Goal: Task Accomplishment & Management: Manage account settings

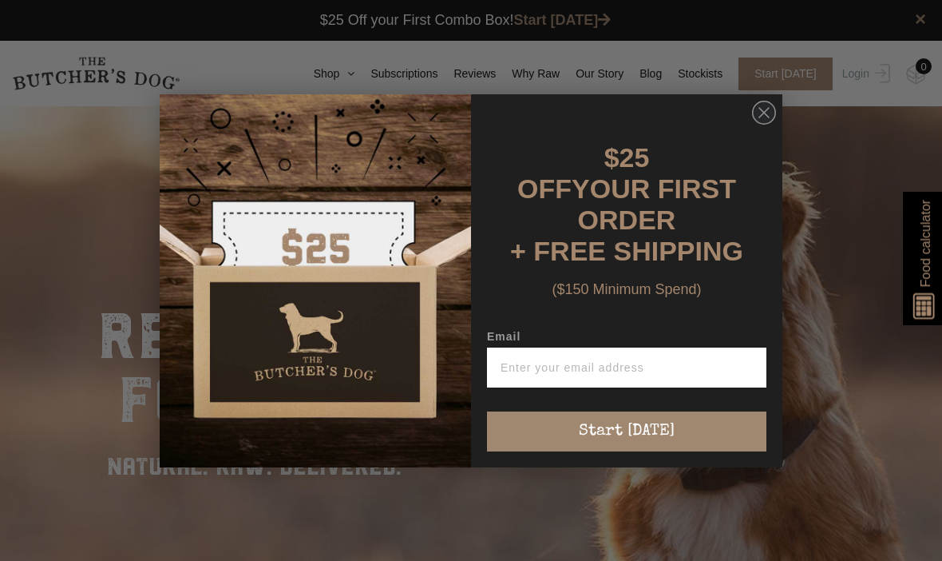
click at [771, 109] on circle "Close dialog" at bounding box center [764, 112] width 23 height 23
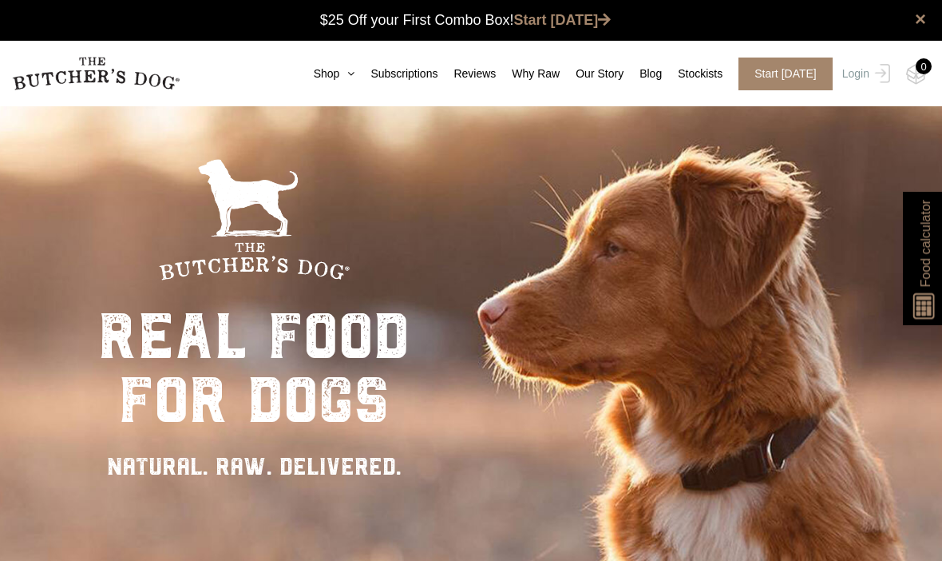
click at [304, 80] on link "Shop" at bounding box center [326, 73] width 57 height 17
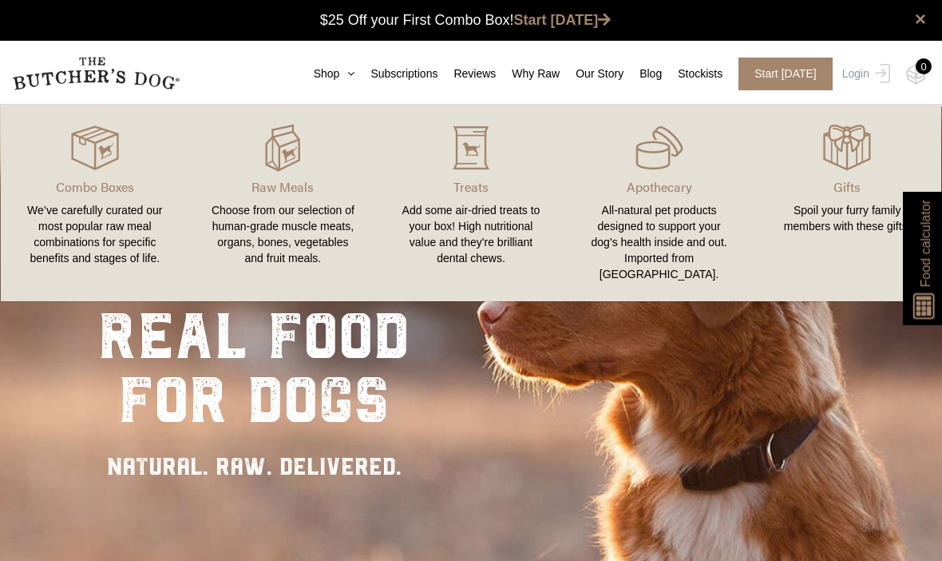
click at [381, 75] on link "Subscriptions" at bounding box center [396, 73] width 83 height 17
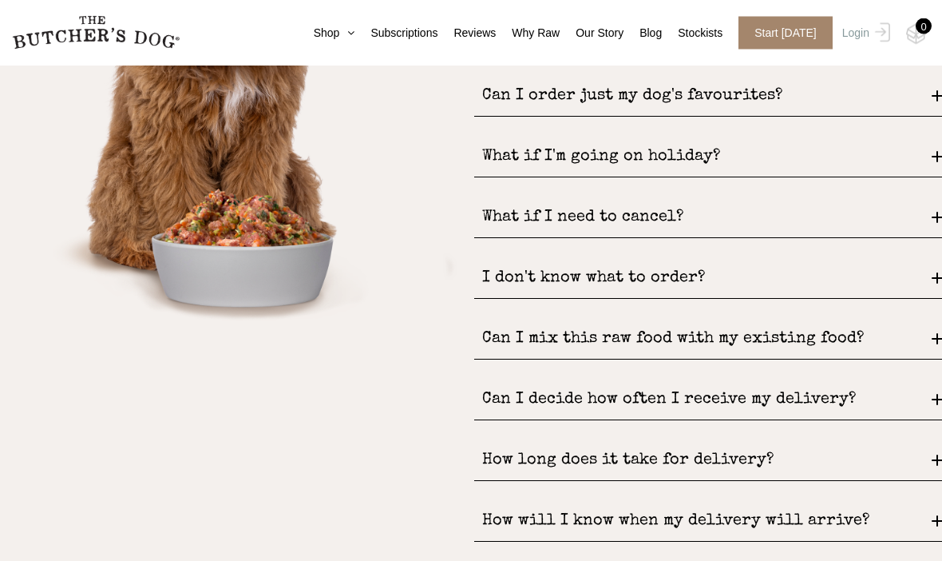
scroll to position [2180, 0]
click at [855, 319] on div "Can I mix this raw food with my existing food?" at bounding box center [708, 339] width 468 height 41
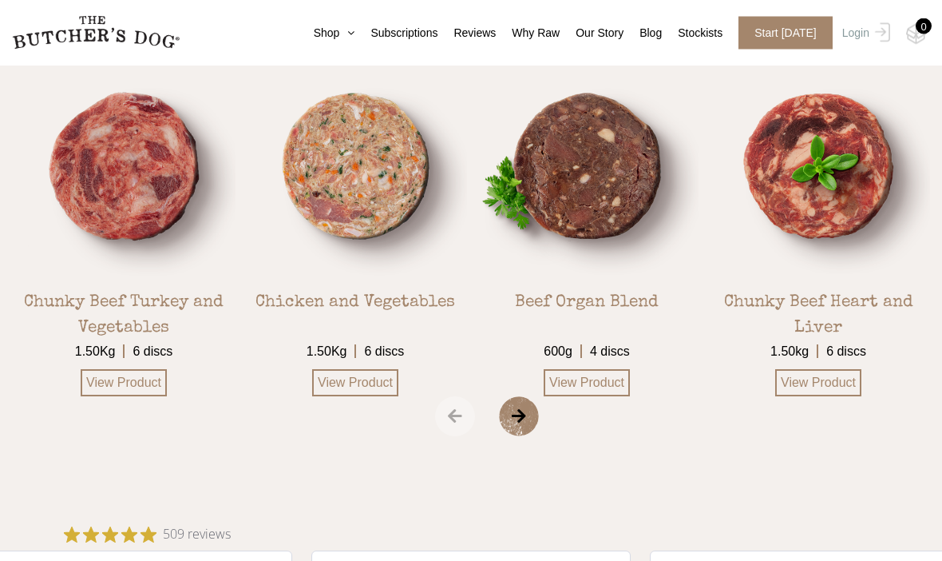
scroll to position [2779, 0]
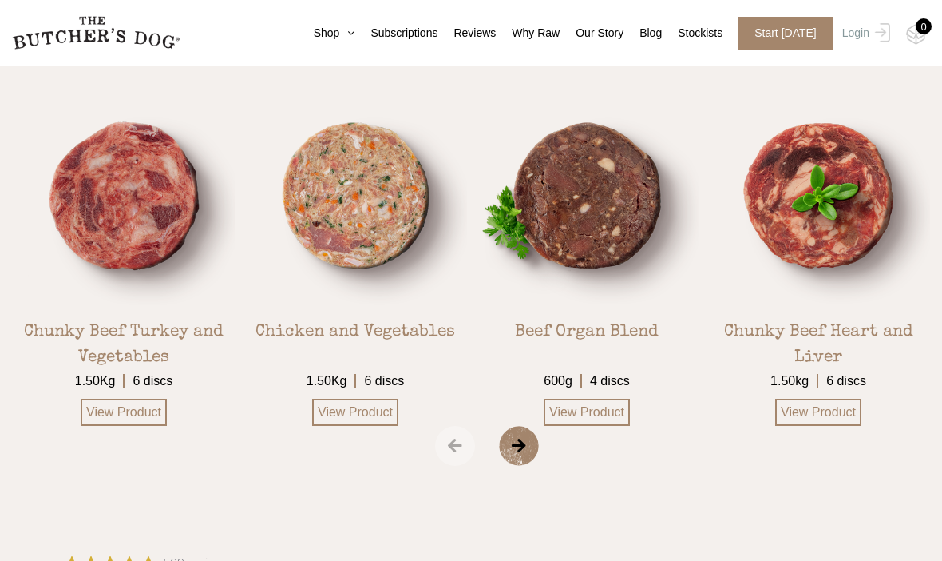
click at [508, 426] on span "›" at bounding box center [539, 446] width 80 height 40
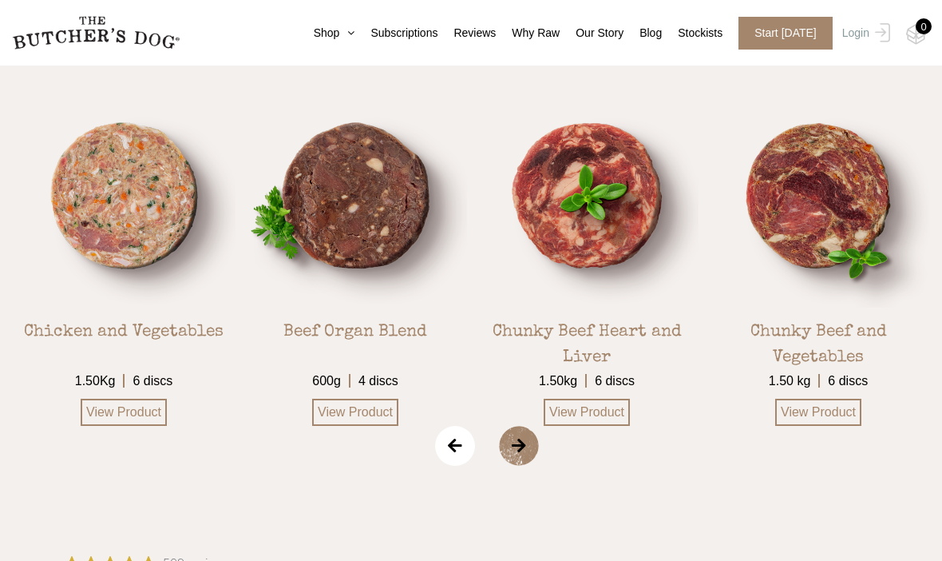
click at [513, 426] on span "›" at bounding box center [539, 446] width 80 height 40
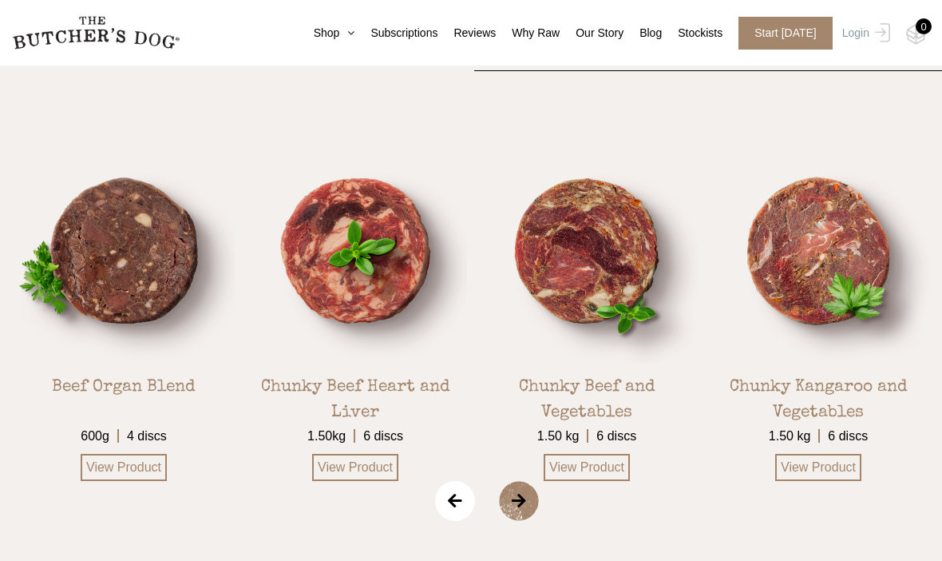
scroll to position [2704, 0]
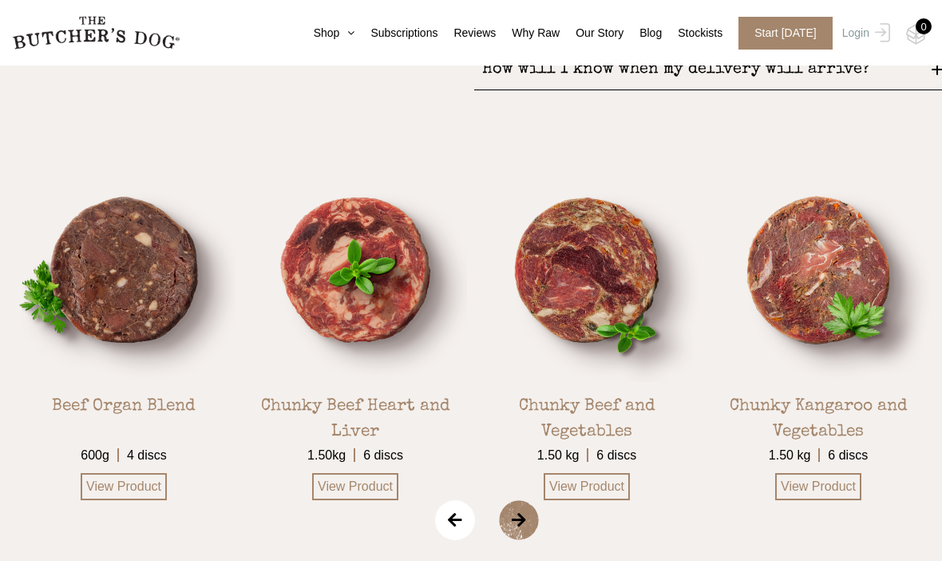
click at [514, 500] on span "›" at bounding box center [539, 520] width 80 height 40
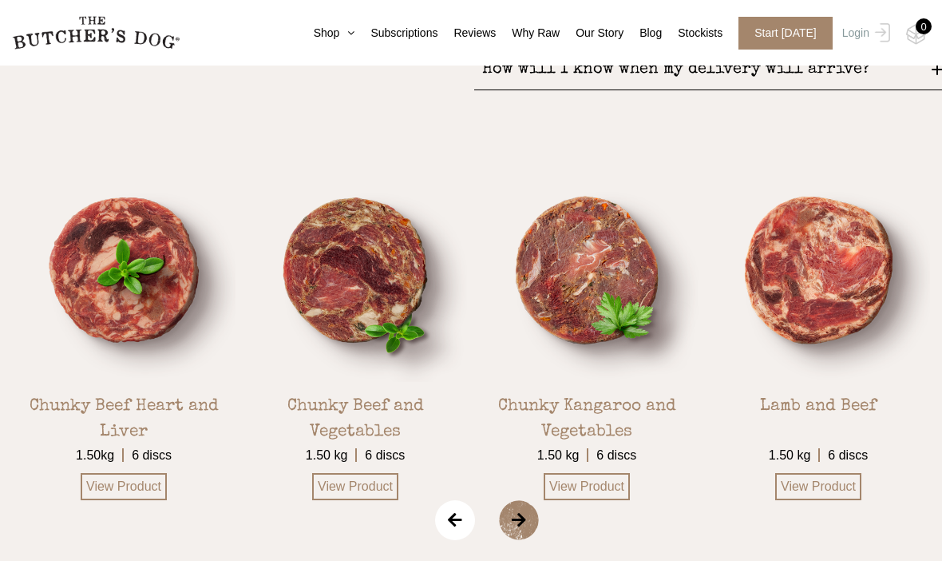
click at [503, 500] on span "›" at bounding box center [539, 520] width 80 height 40
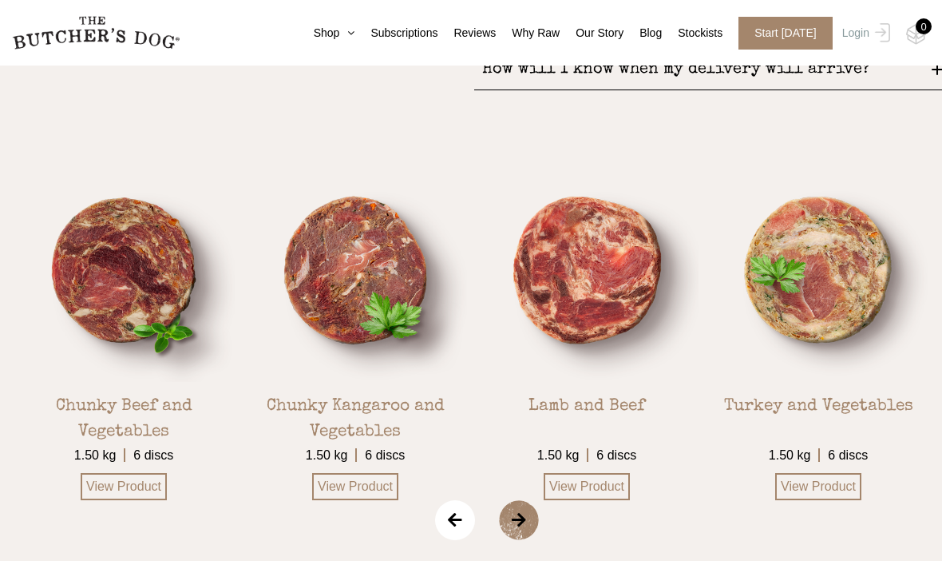
click at [513, 500] on span "›" at bounding box center [539, 520] width 80 height 40
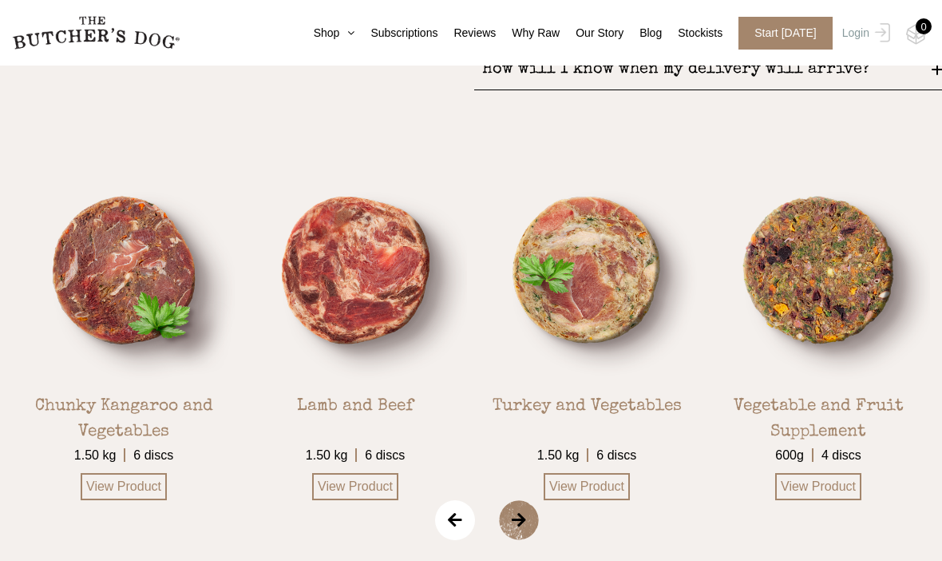
click at [509, 500] on span "›" at bounding box center [539, 520] width 80 height 40
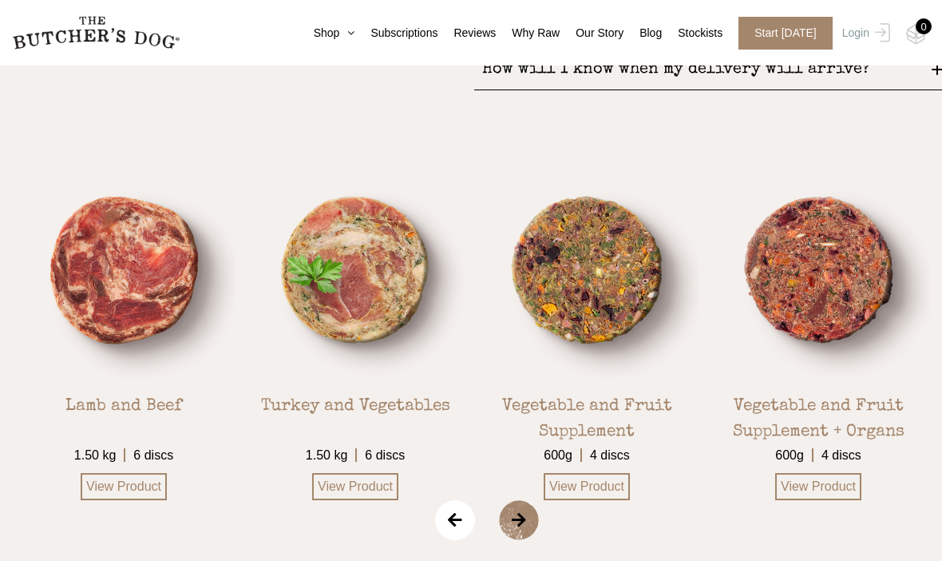
click at [505, 500] on span "›" at bounding box center [539, 520] width 80 height 40
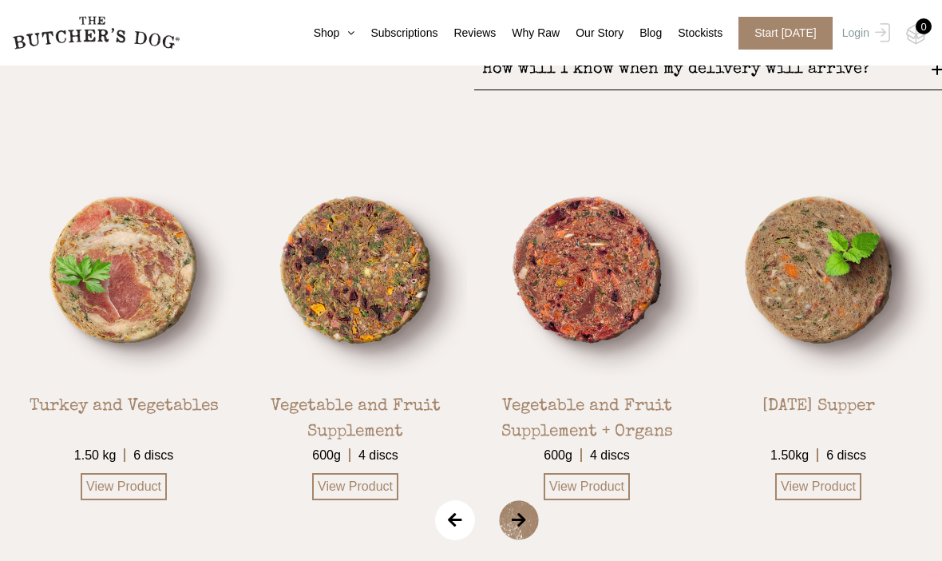
click at [502, 500] on span "›" at bounding box center [539, 520] width 80 height 40
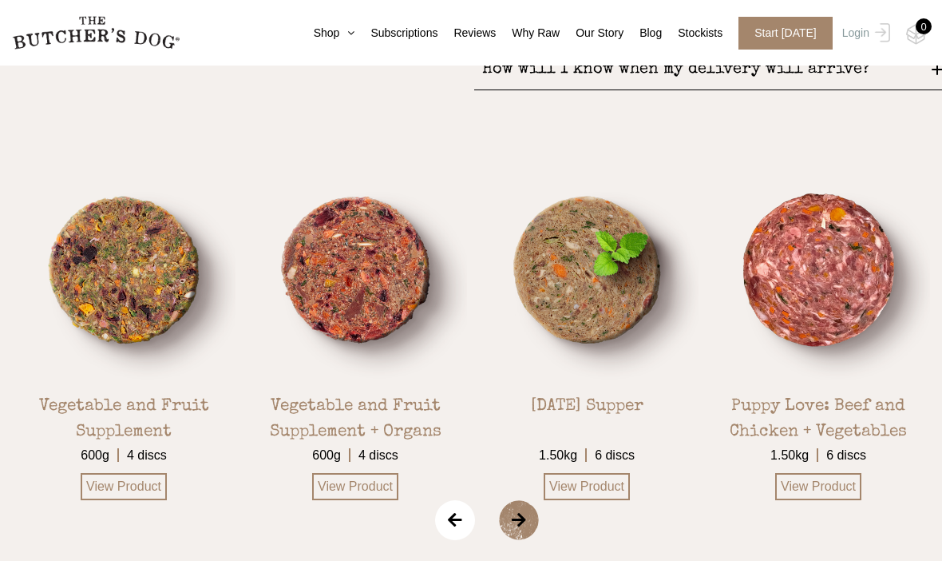
click at [513, 500] on span "›" at bounding box center [539, 520] width 80 height 40
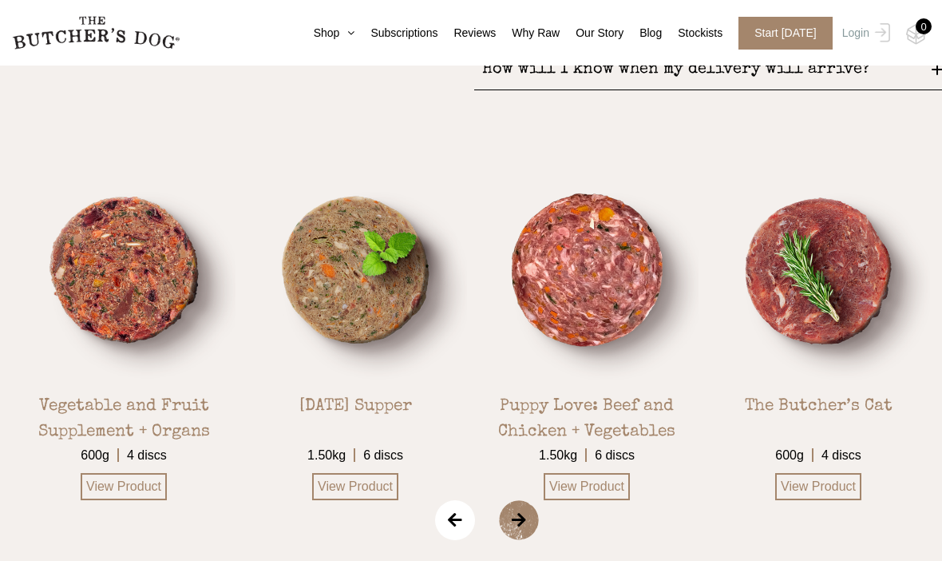
click at [514, 500] on span "›" at bounding box center [539, 520] width 80 height 40
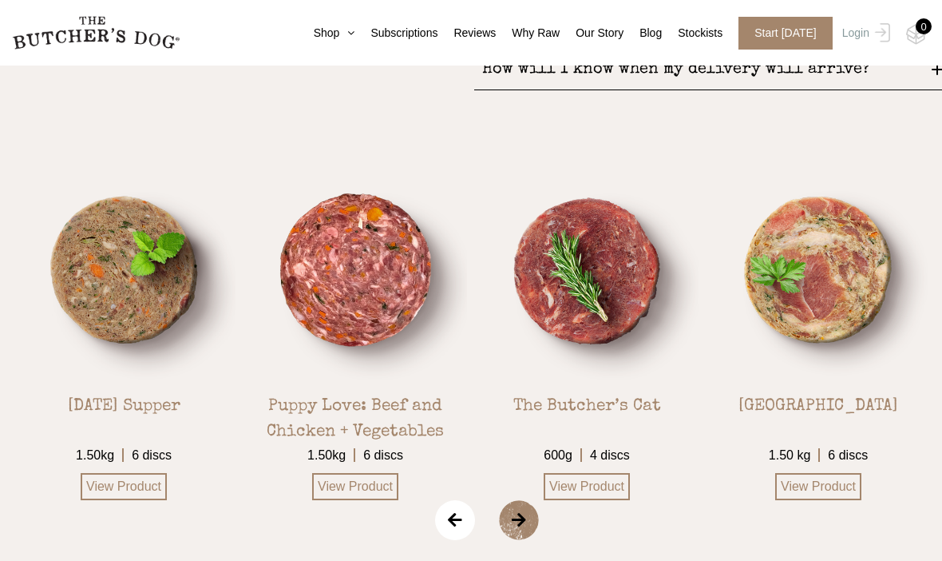
click at [519, 500] on span "›" at bounding box center [539, 520] width 80 height 40
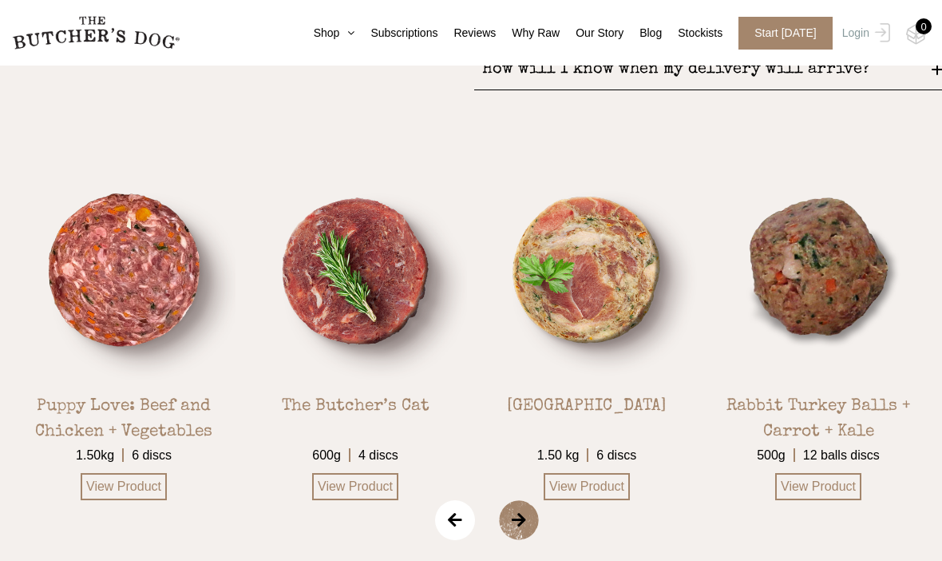
click at [505, 500] on span "›" at bounding box center [539, 520] width 80 height 40
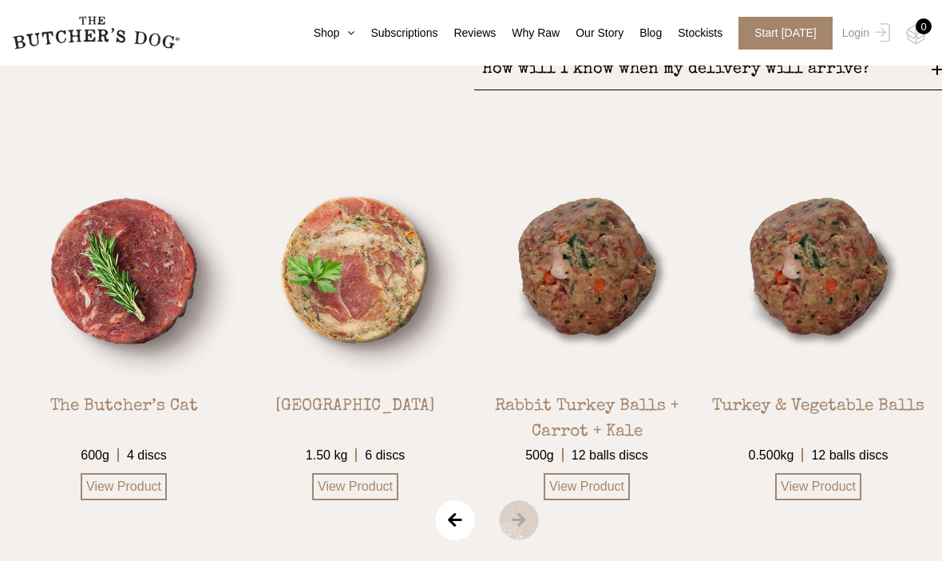
click at [502, 500] on span "›" at bounding box center [539, 520] width 80 height 40
click at [442, 500] on span "‹" at bounding box center [455, 520] width 40 height 40
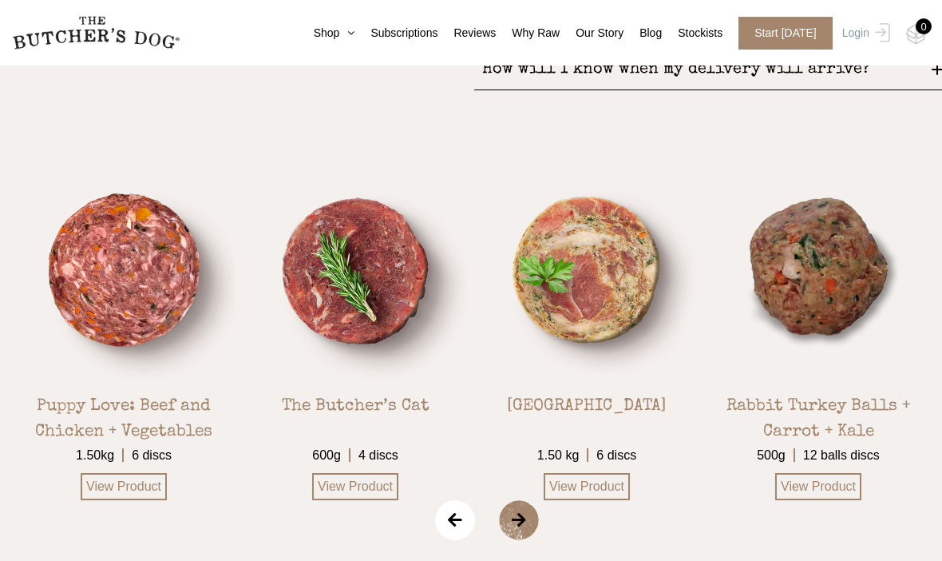
click at [448, 500] on span "‹" at bounding box center [455, 520] width 40 height 40
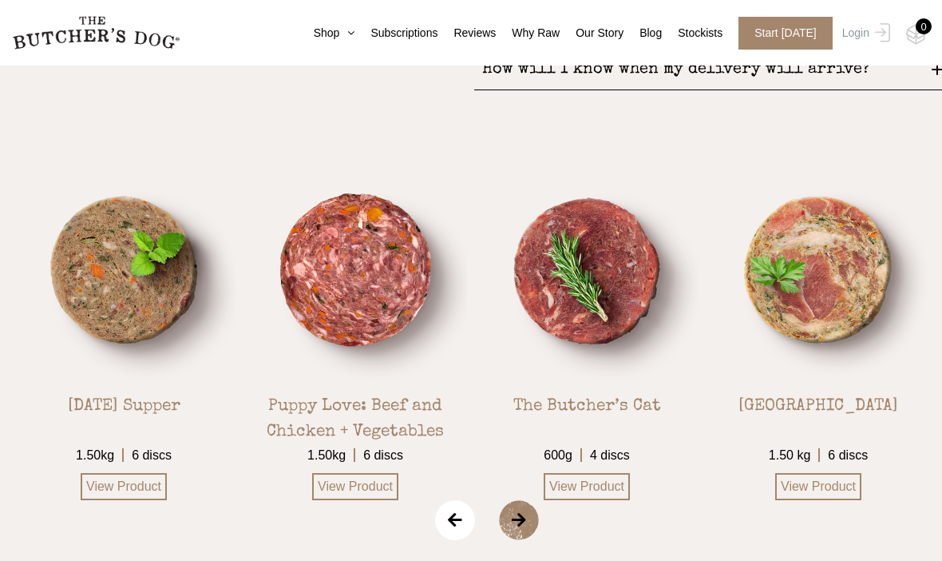
click at [352, 473] on link "View Product" at bounding box center [355, 486] width 86 height 27
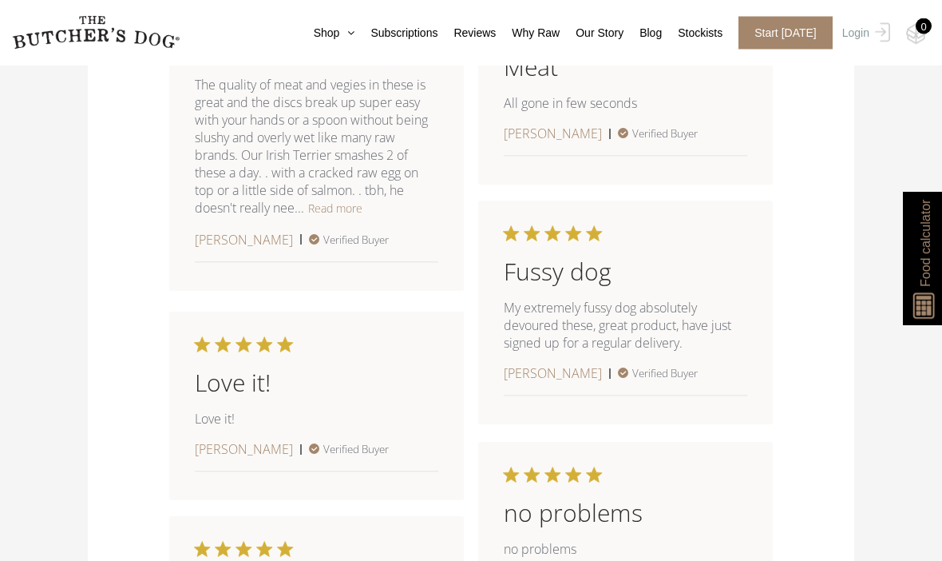
scroll to position [1755, 0]
click at [332, 218] on button "Read more" at bounding box center [335, 208] width 54 height 19
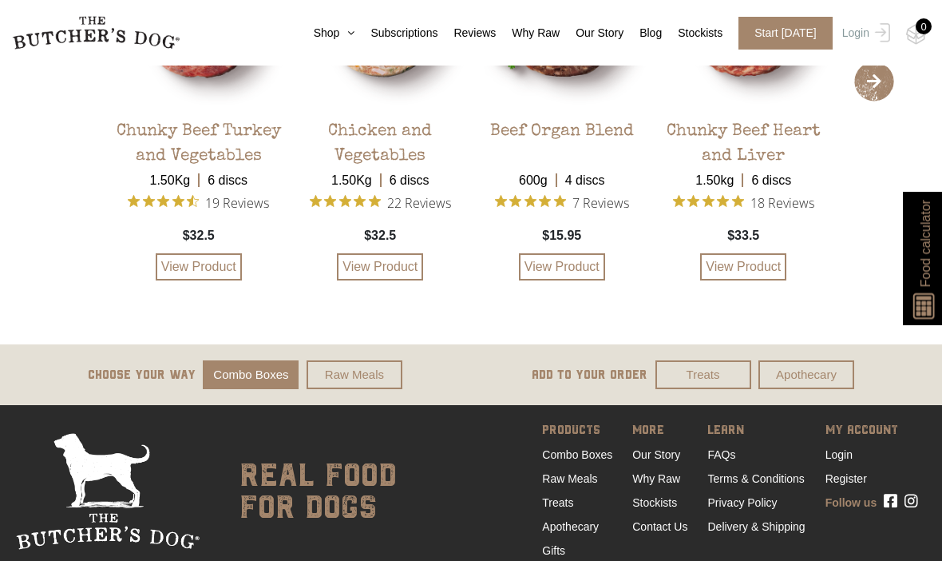
scroll to position [3690, 0]
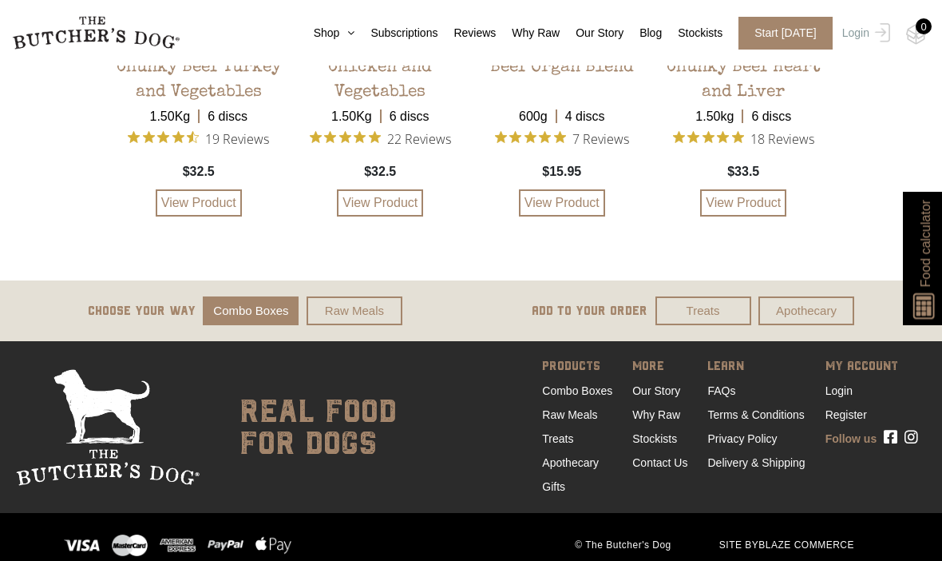
click at [363, 326] on link "Raw Meals" at bounding box center [355, 311] width 96 height 30
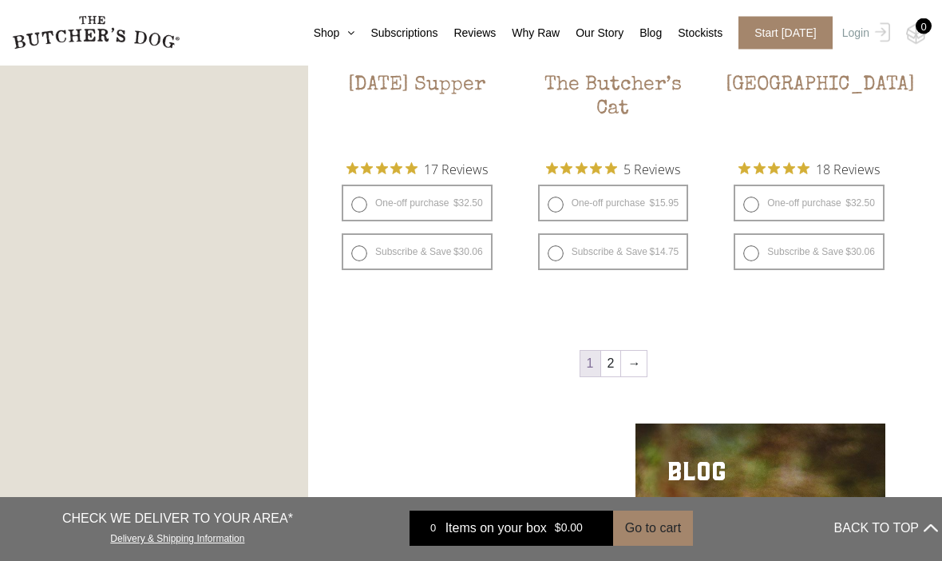
scroll to position [1945, 0]
click at [642, 369] on link "→" at bounding box center [634, 363] width 26 height 26
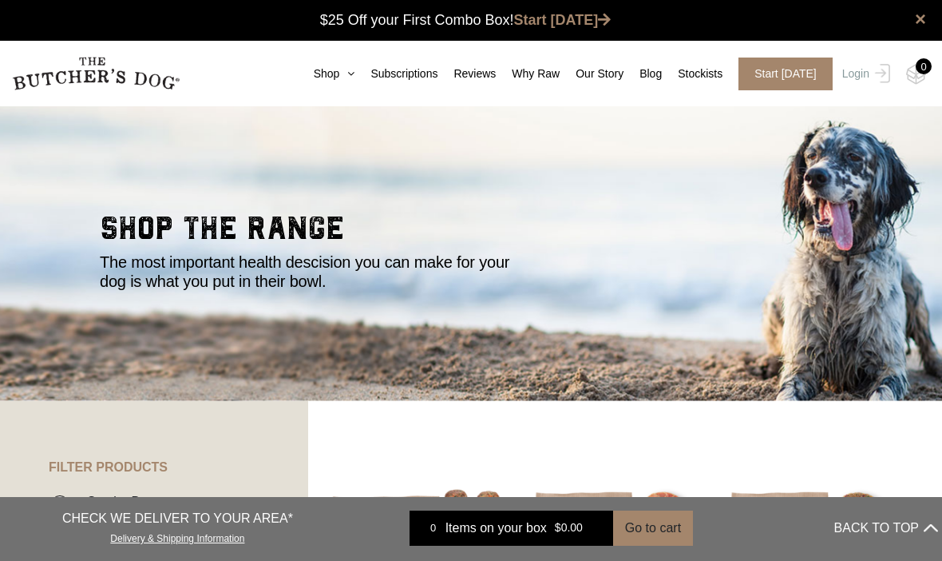
click at [530, 66] on link "Why Raw" at bounding box center [528, 73] width 64 height 17
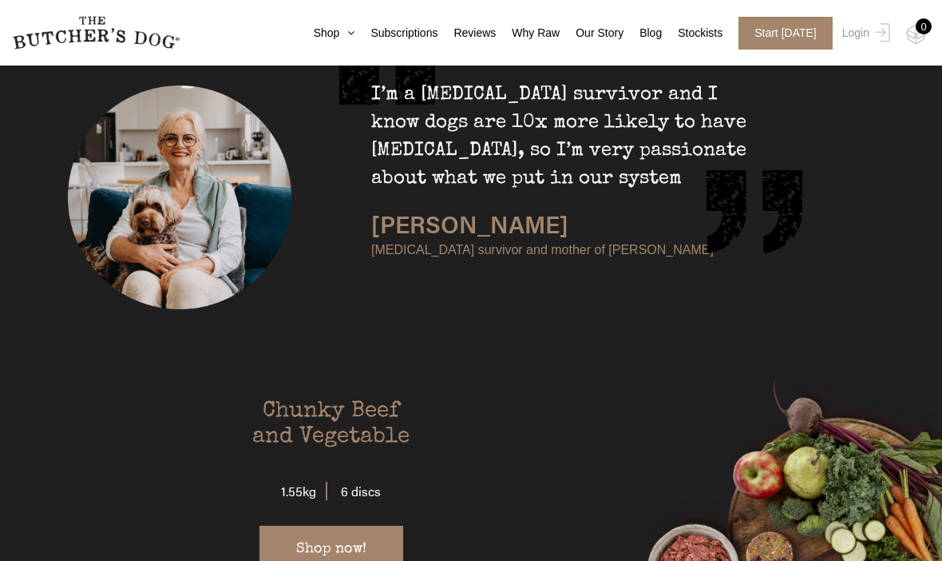
scroll to position [2753, 0]
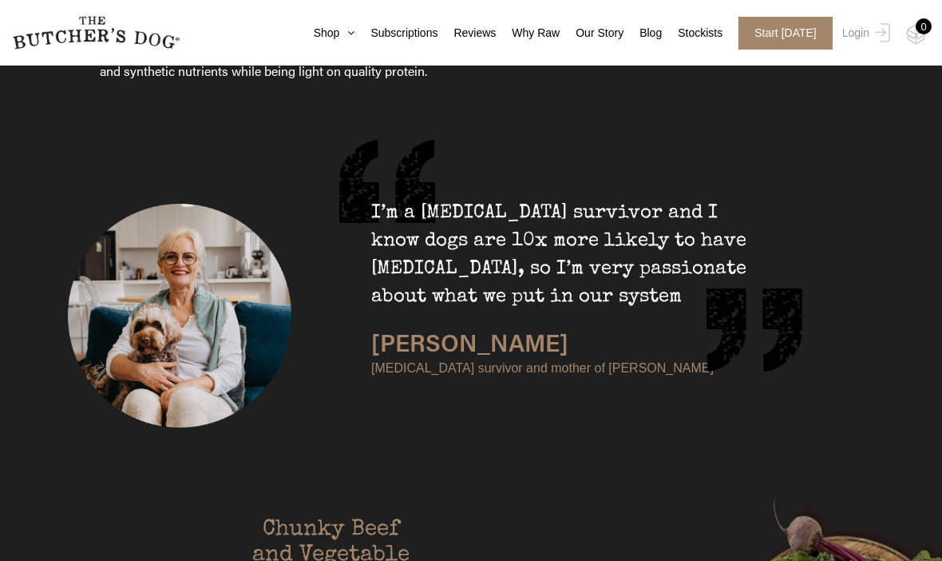
click at [521, 28] on link "Why Raw" at bounding box center [528, 33] width 64 height 17
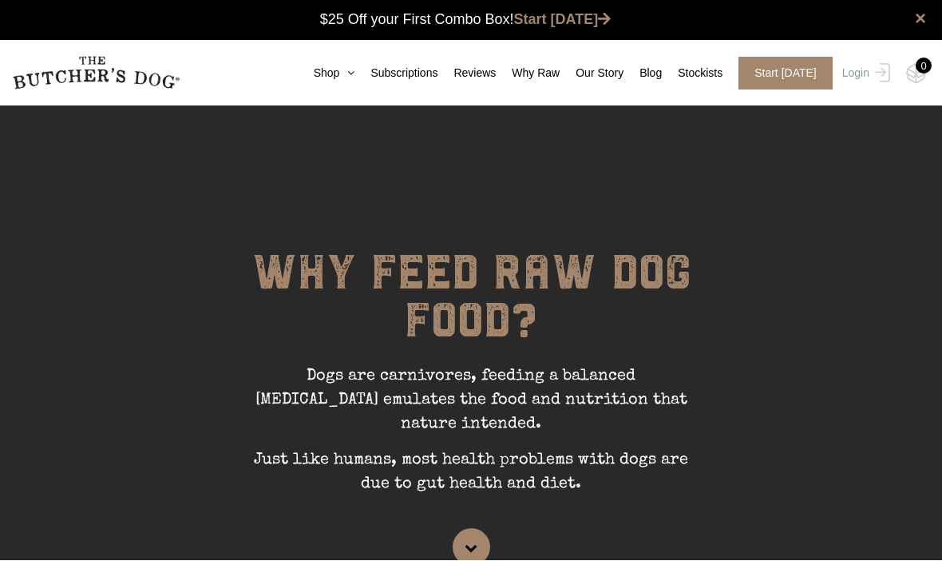
scroll to position [1, 0]
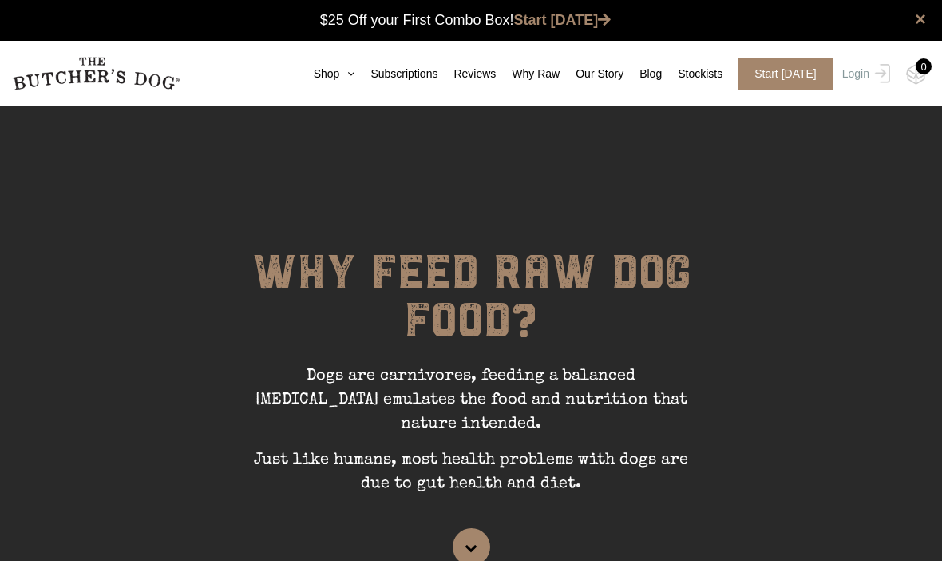
click at [595, 77] on link "Our Story" at bounding box center [592, 73] width 64 height 17
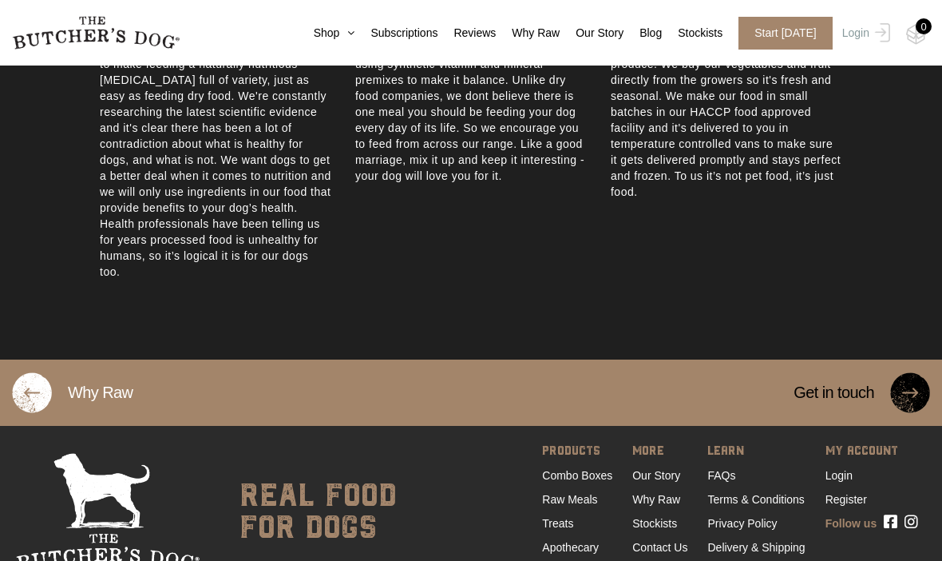
scroll to position [981, 0]
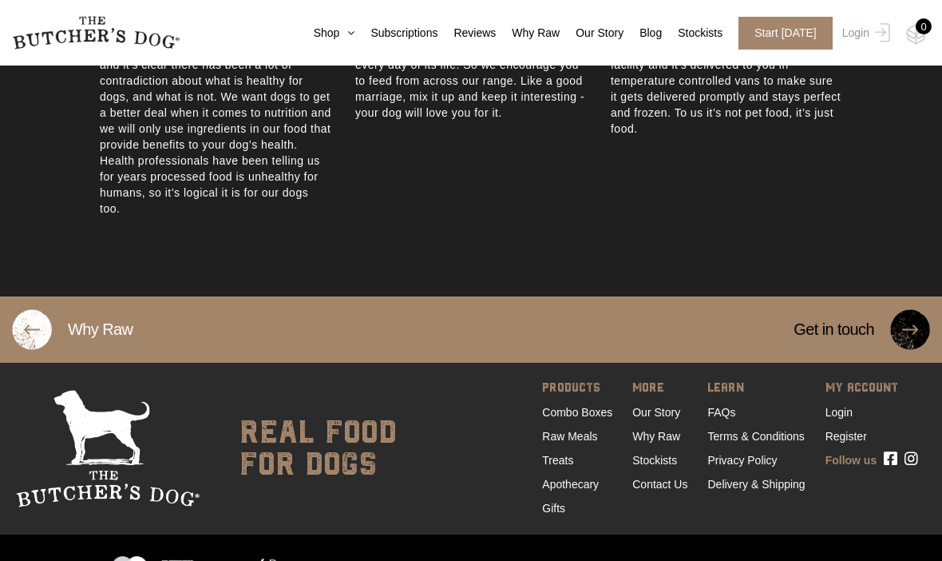
click at [717, 418] on link "FAQs" at bounding box center [721, 412] width 28 height 13
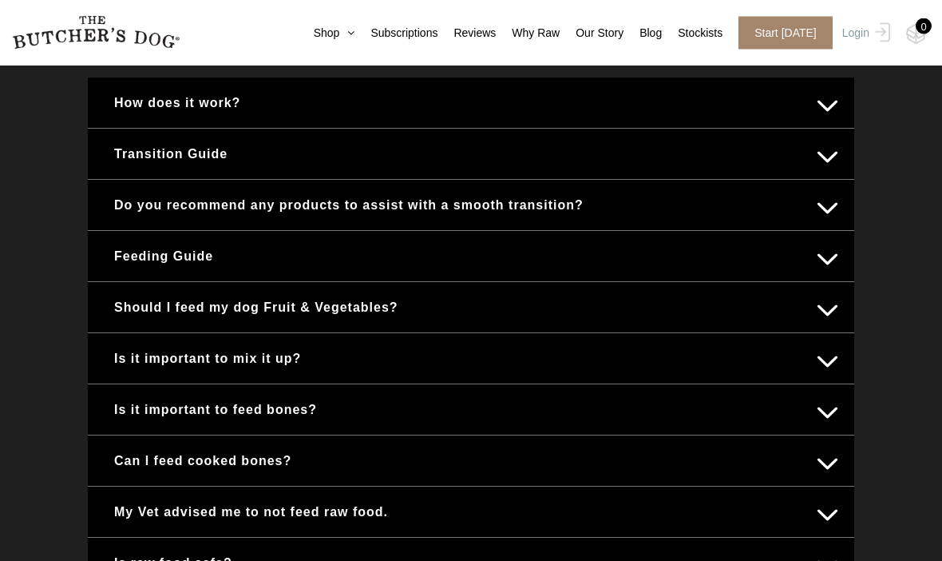
scroll to position [687, 0]
click at [140, 254] on button "Feeding Guide" at bounding box center [471, 255] width 735 height 31
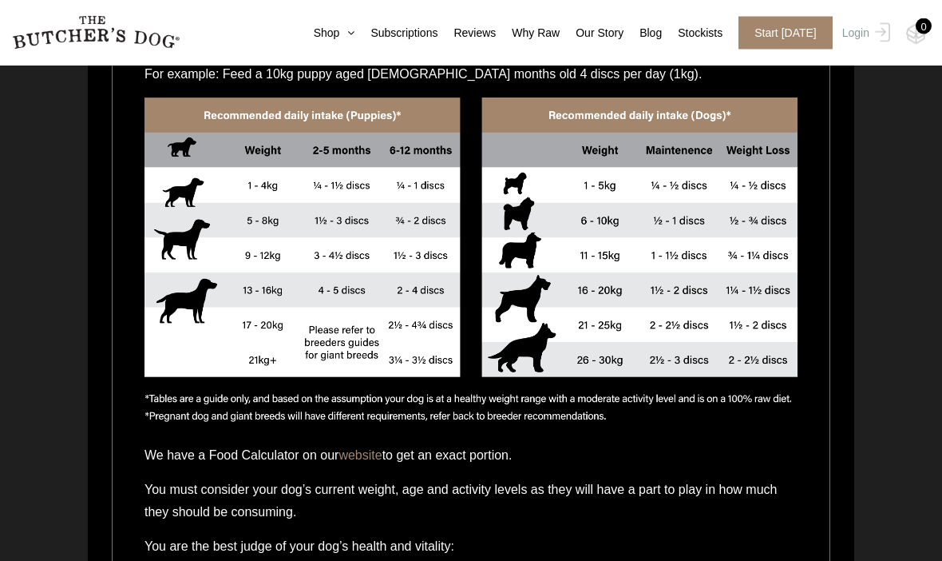
scroll to position [1108, 0]
click at [370, 458] on link "website" at bounding box center [360, 455] width 43 height 14
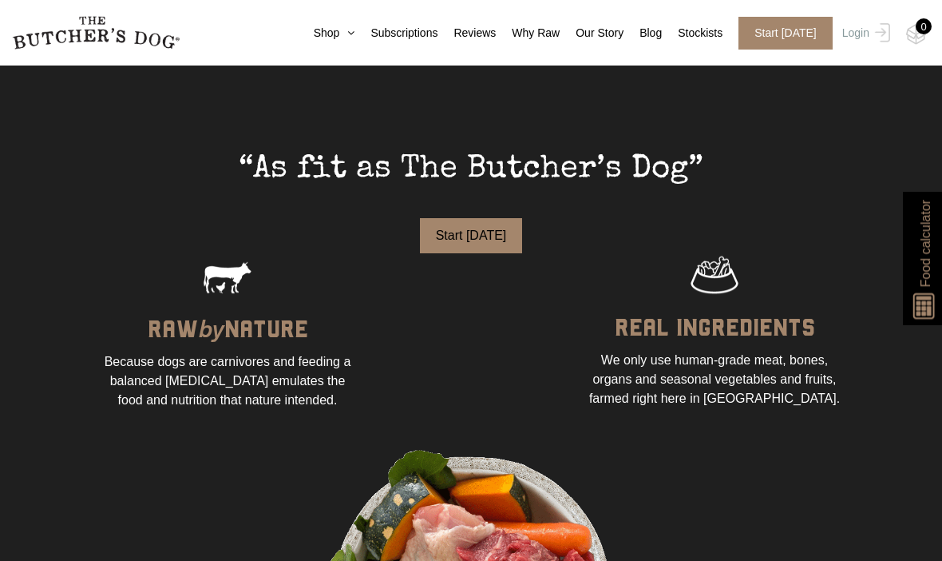
scroll to position [919, 0]
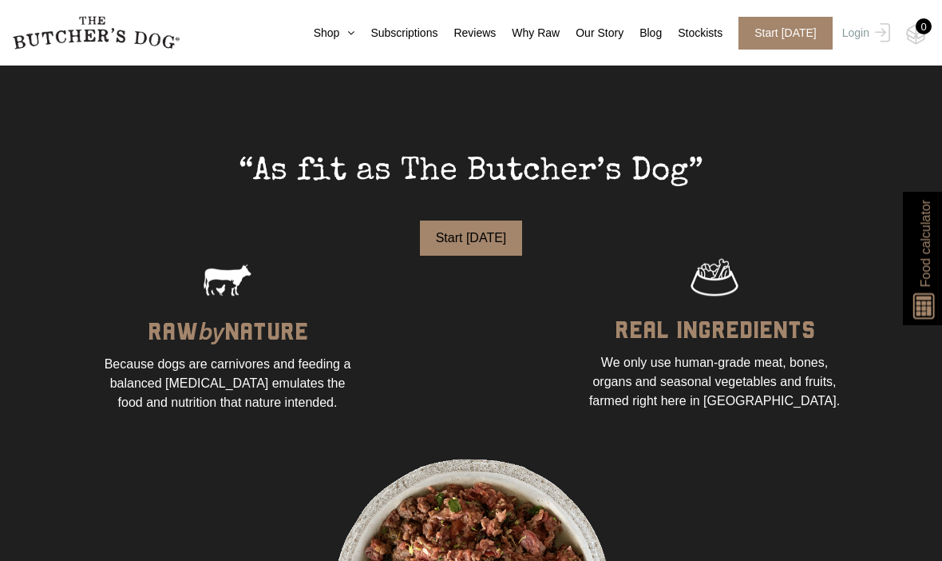
click at [459, 256] on button "Start [DATE]" at bounding box center [471, 237] width 103 height 35
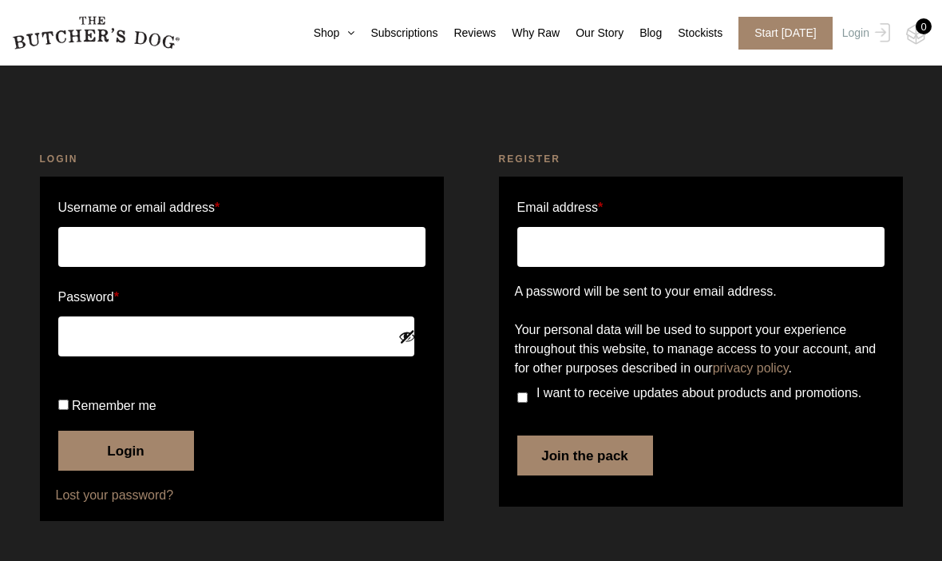
scroll to position [34, 0]
click at [69, 410] on input "Remember me" at bounding box center [63, 404] width 10 height 10
checkbox input "true"
click at [110, 227] on input "Username or email address *" at bounding box center [241, 247] width 367 height 40
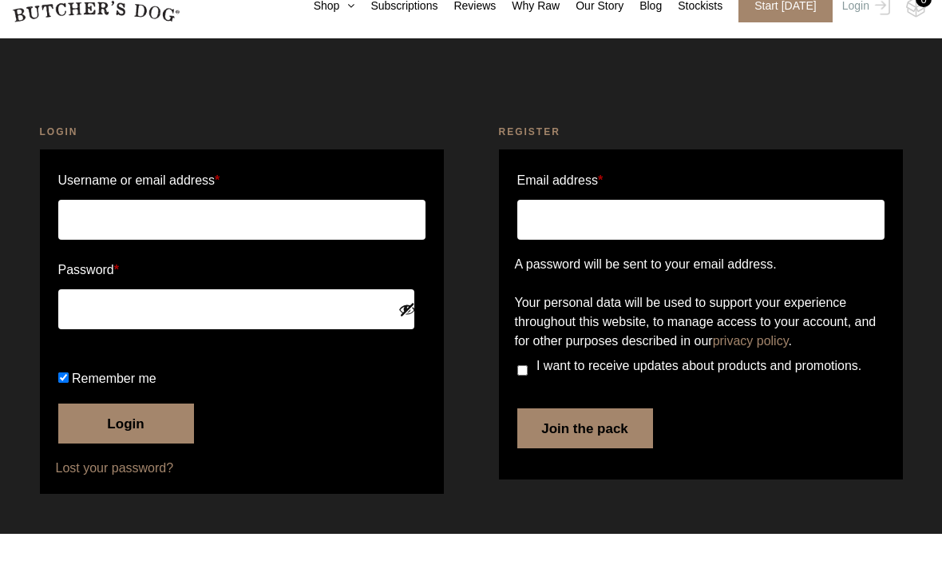
scroll to position [7, 0]
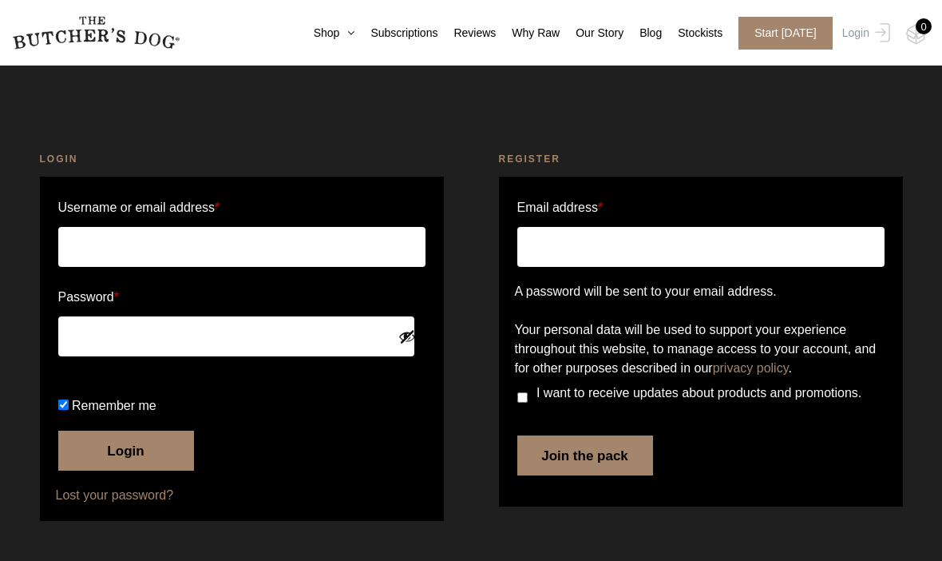
click at [576, 254] on input "Email address *" at bounding box center [700, 247] width 367 height 40
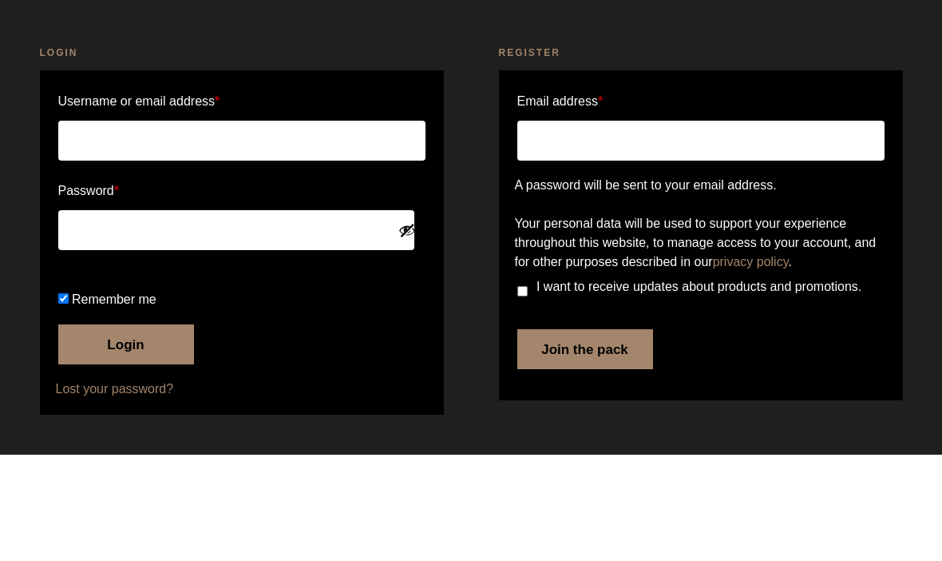
type input "[EMAIL_ADDRESS][DOMAIN_NAME]"
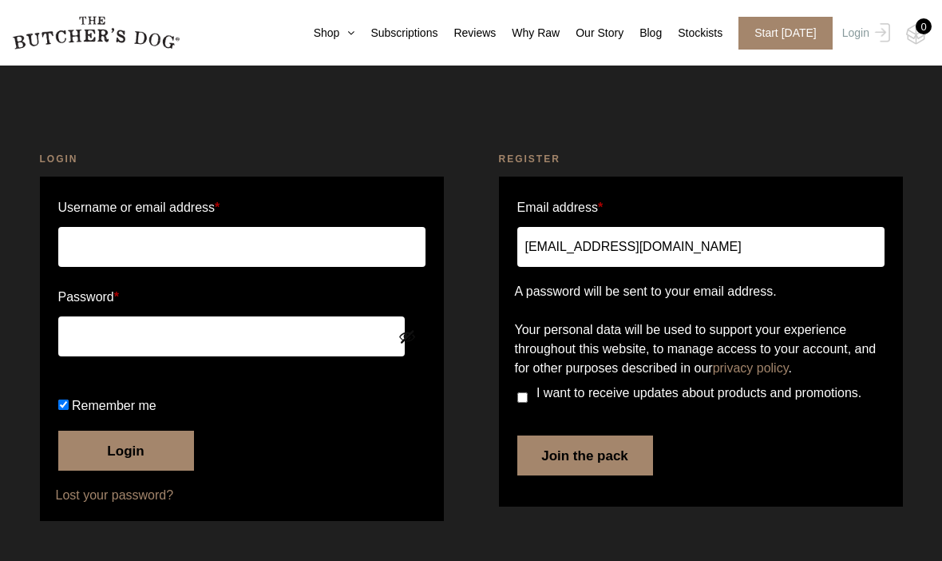
scroll to position [0, 0]
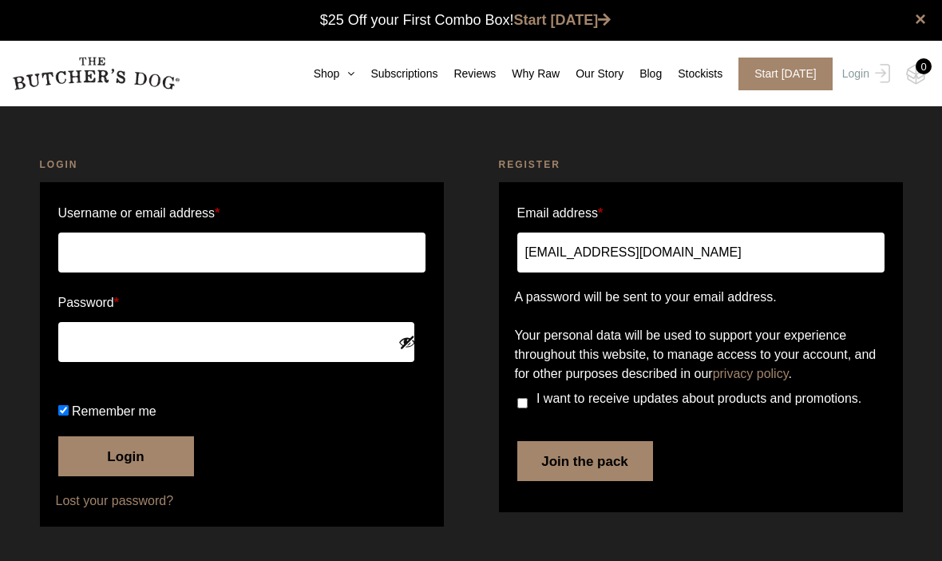
click at [751, 411] on label "I want to receive updates about products and promotions." at bounding box center [689, 399] width 345 height 26
click at [528, 408] on input "I want to receive updates about products and promotions." at bounding box center [522, 403] width 10 height 10
checkbox input "true"
click at [708, 254] on input "marinafting@gmail.com" at bounding box center [700, 252] width 367 height 40
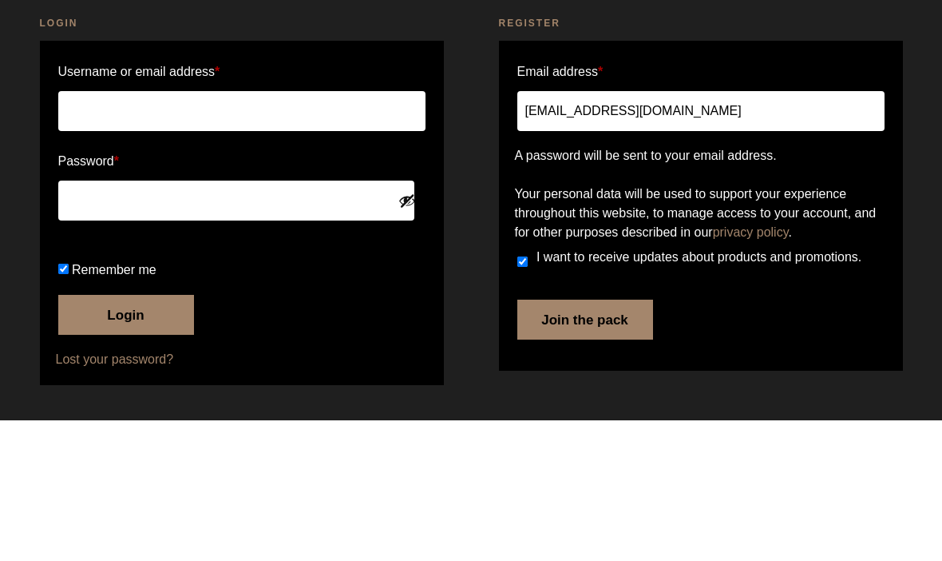
click at [584, 441] on button "Join the pack" at bounding box center [585, 461] width 136 height 40
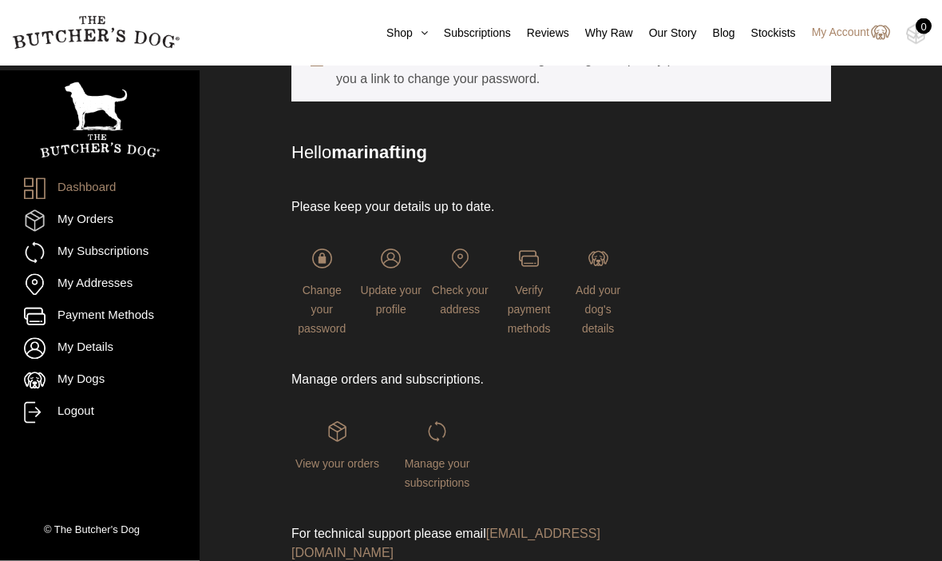
scroll to position [142, 0]
click at [319, 314] on span "Change your password" at bounding box center [322, 308] width 48 height 51
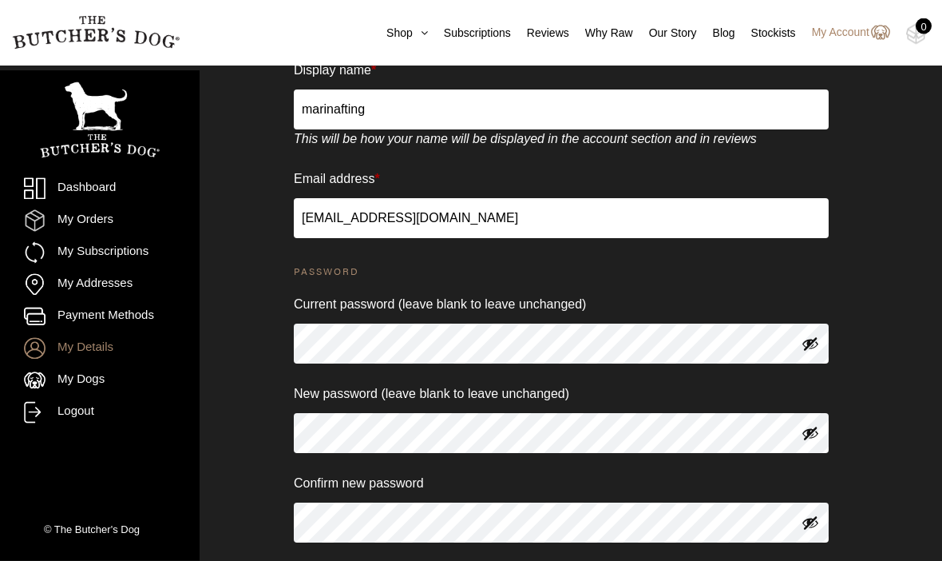
scroll to position [341, 0]
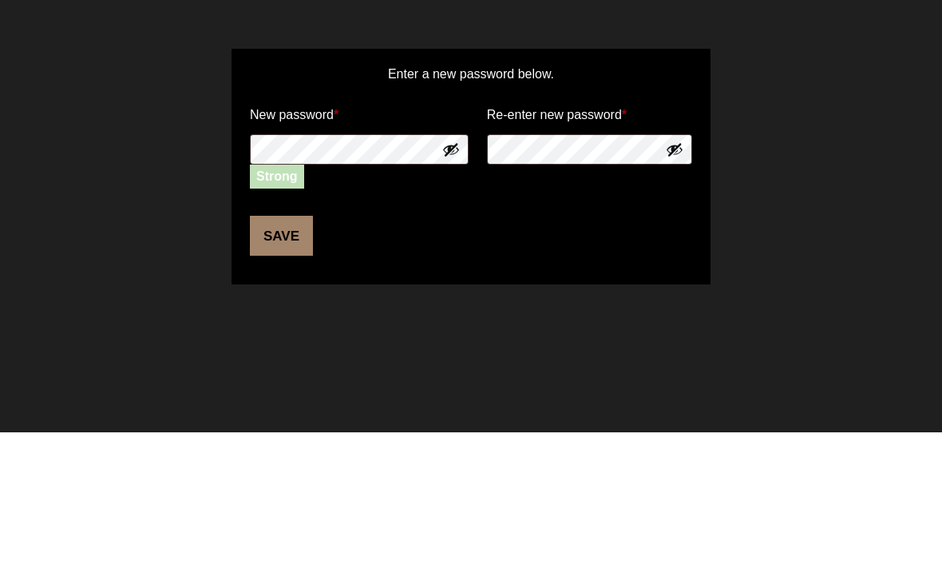
click at [274, 344] on button "Save" at bounding box center [281, 364] width 63 height 40
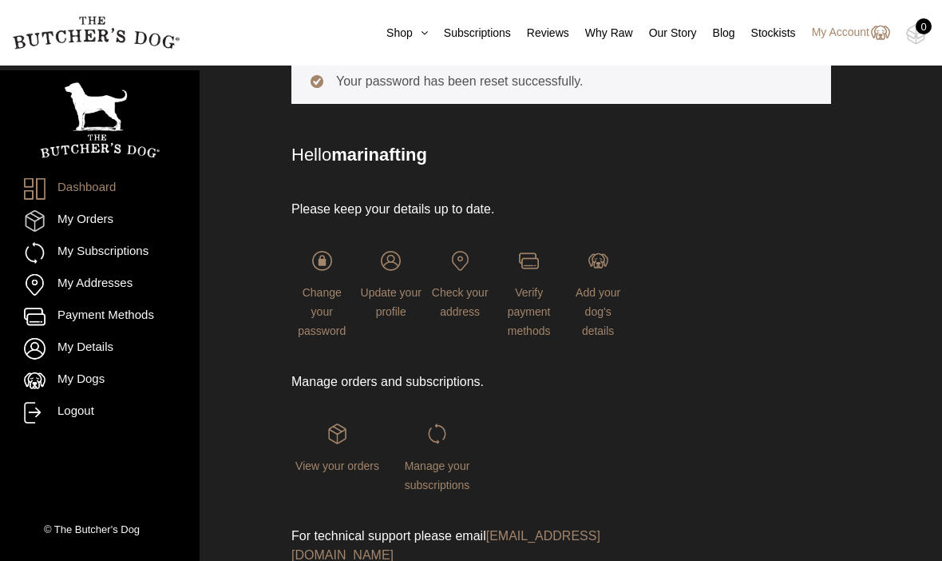
scroll to position [141, 0]
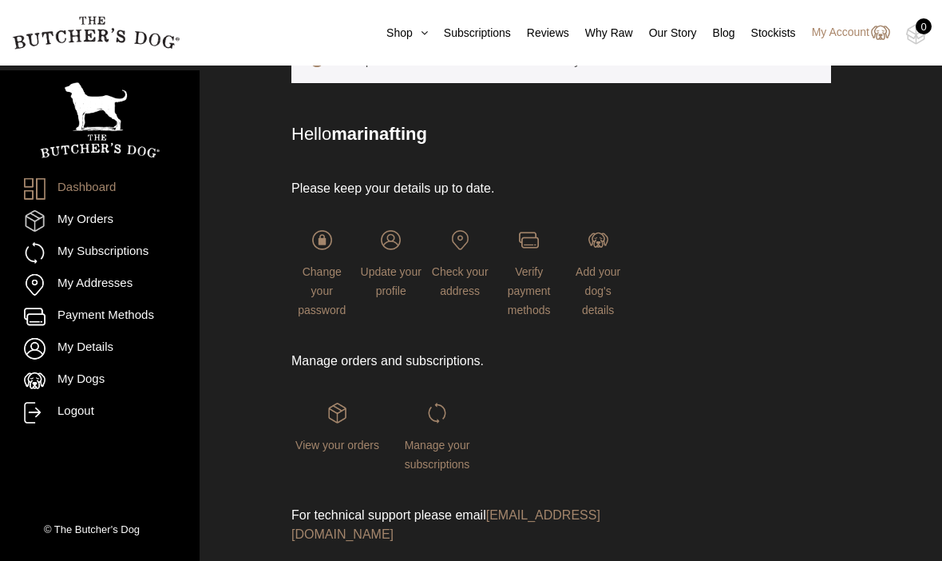
click at [89, 381] on link "My Dogs" at bounding box center [100, 381] width 152 height 22
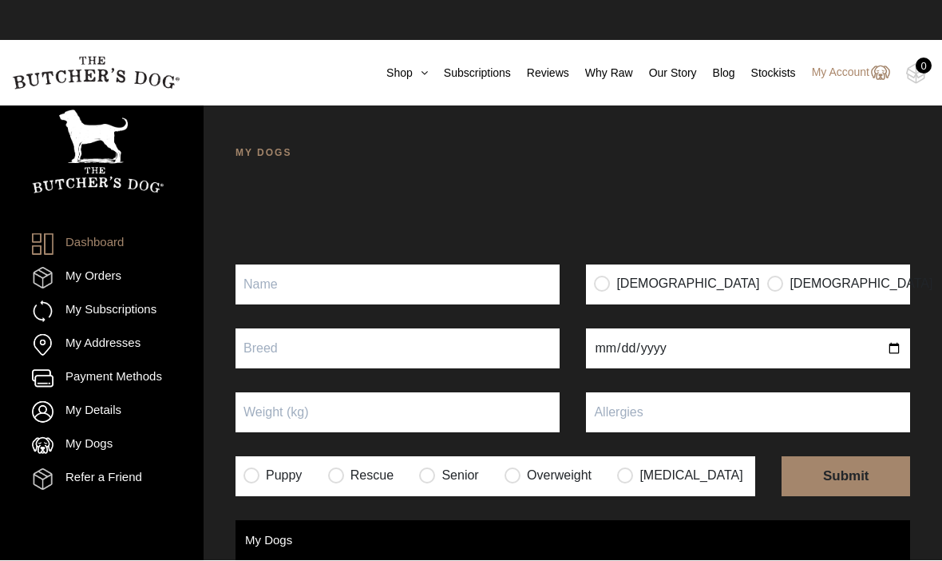
scroll to position [1, 0]
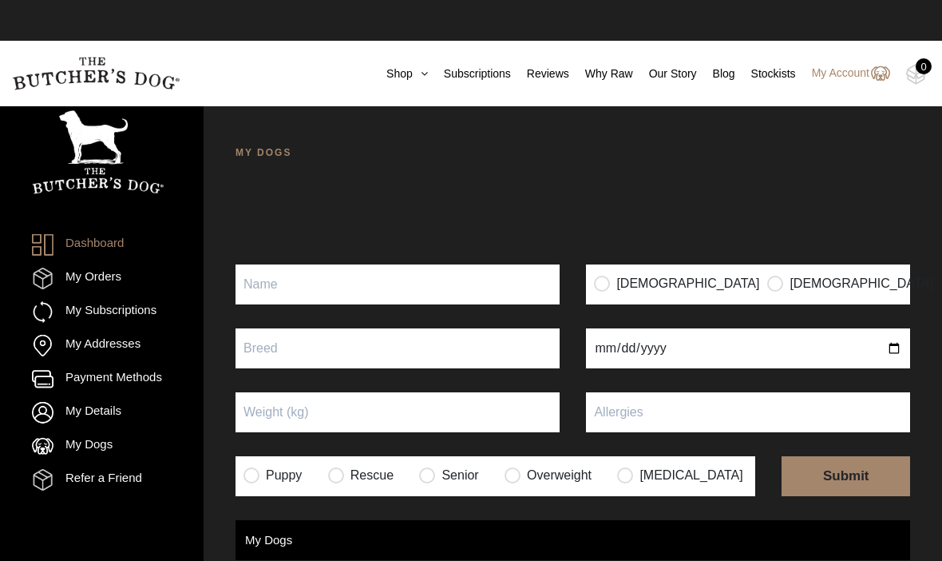
click at [328, 274] on input "Puppy" at bounding box center [398, 284] width 324 height 40
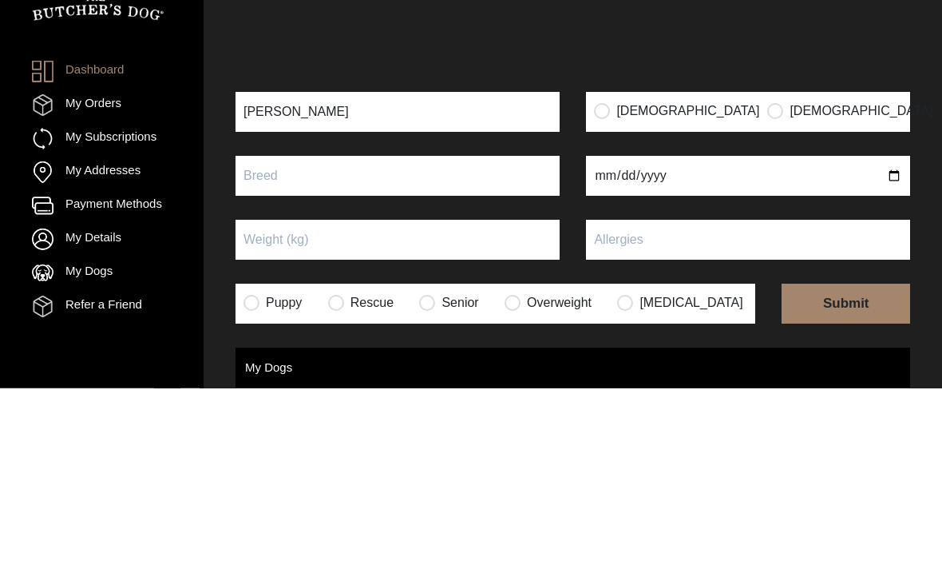
type input "Molly"
click at [607, 275] on input "radio" at bounding box center [602, 283] width 16 height 16
radio input "true"
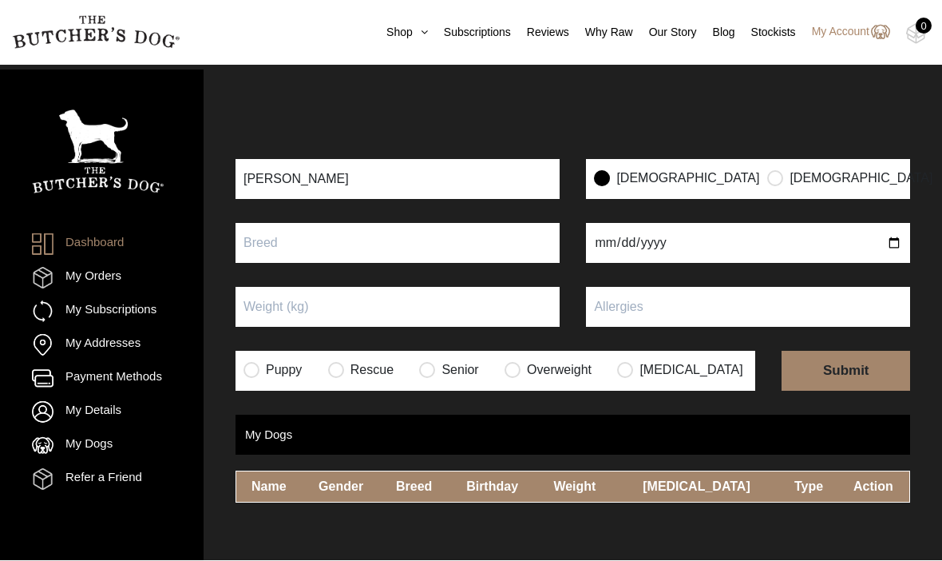
click at [296, 224] on input "text" at bounding box center [398, 244] width 324 height 40
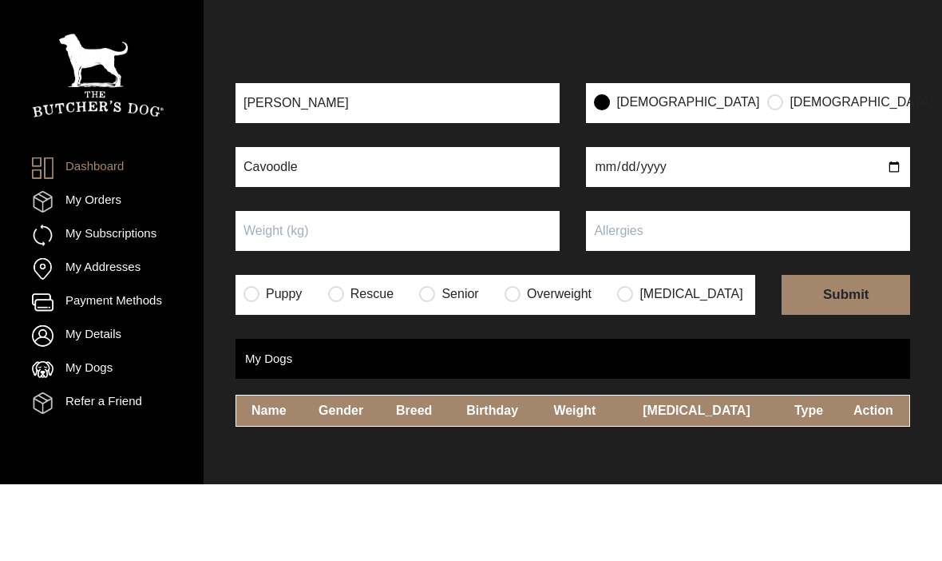
click at [267, 224] on input "Cavoodle" at bounding box center [398, 244] width 324 height 40
type input "Cavoodle"
click at [196, 176] on div "Dashboard My Orders My Subscriptions My Addresses Payment Methods My Details My…" at bounding box center [102, 319] width 204 height 499
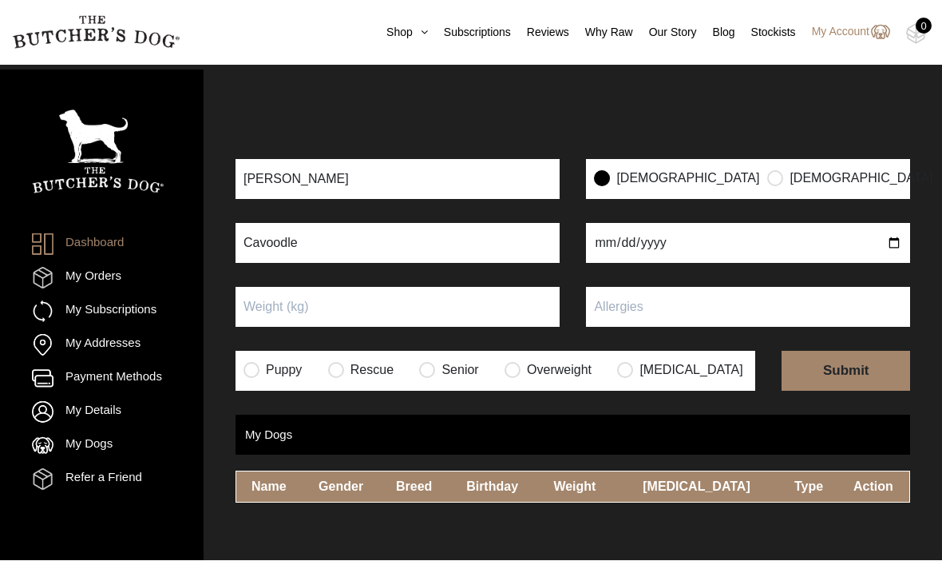
click at [281, 287] on input "Puppy" at bounding box center [398, 307] width 324 height 40
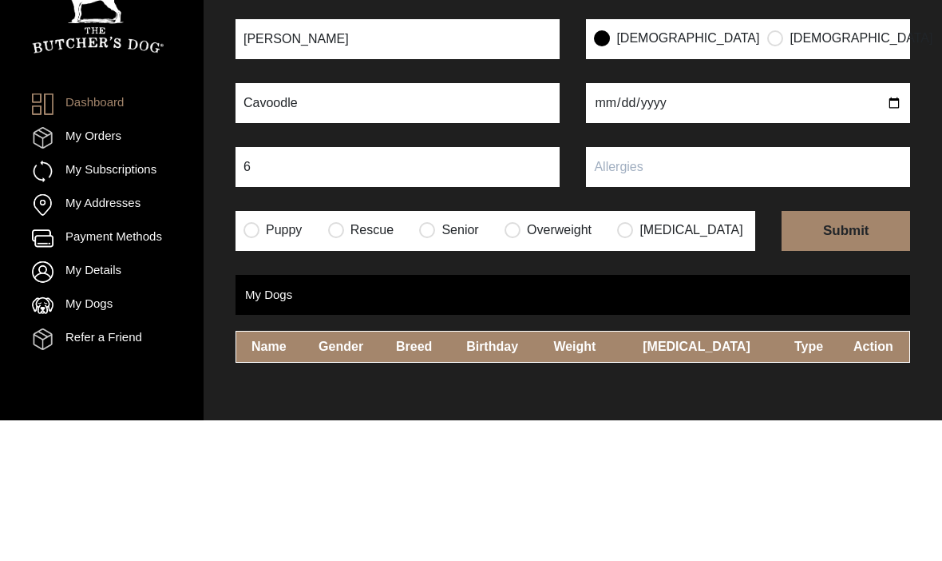
type input "6"
click at [256, 362] on input "radio" at bounding box center [252, 370] width 16 height 16
radio input "true"
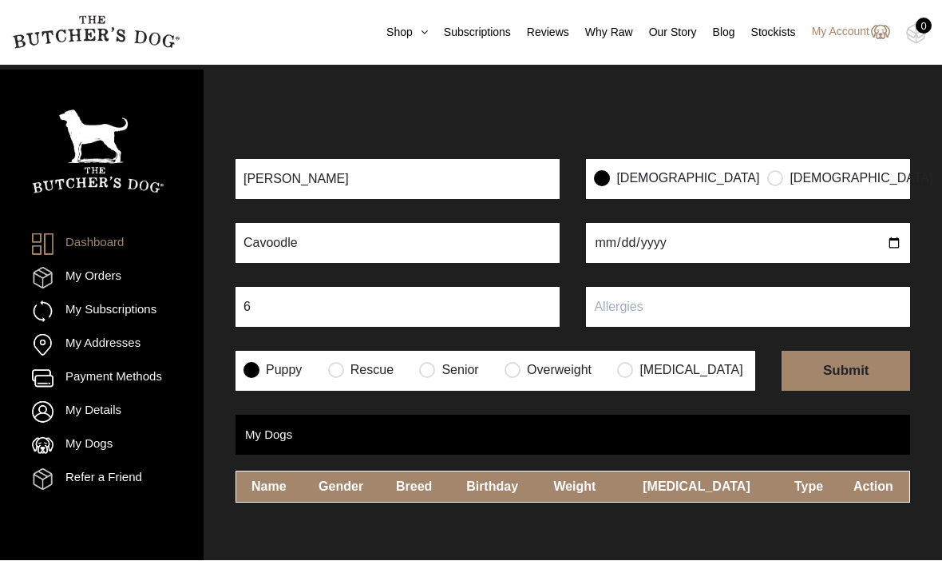
click at [856, 351] on input "submit" at bounding box center [846, 371] width 129 height 40
click at [650, 224] on input "date" at bounding box center [748, 244] width 324 height 40
type input "2025-01-16"
click at [649, 287] on input "text" at bounding box center [748, 307] width 324 height 40
type input "Nil"
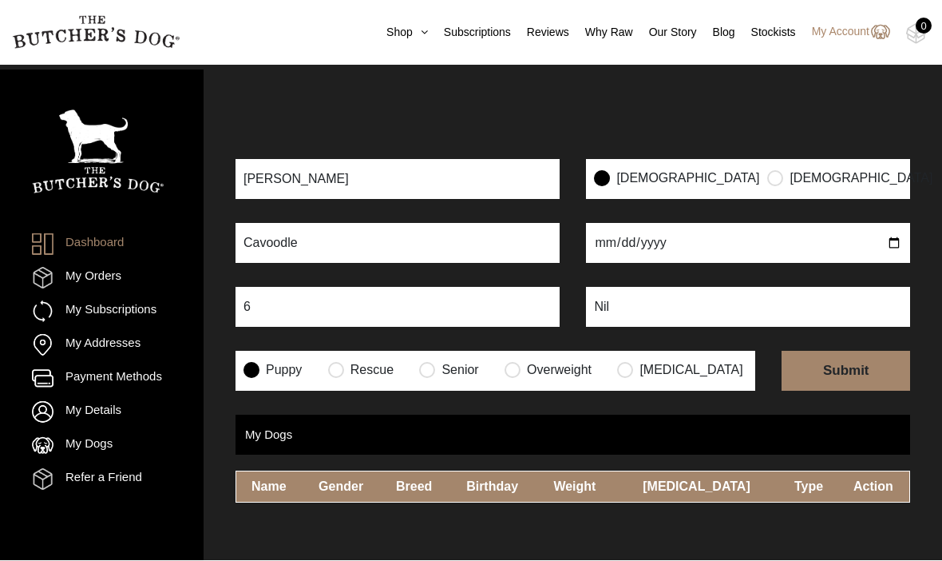
click at [834, 351] on input "submit" at bounding box center [846, 371] width 129 height 40
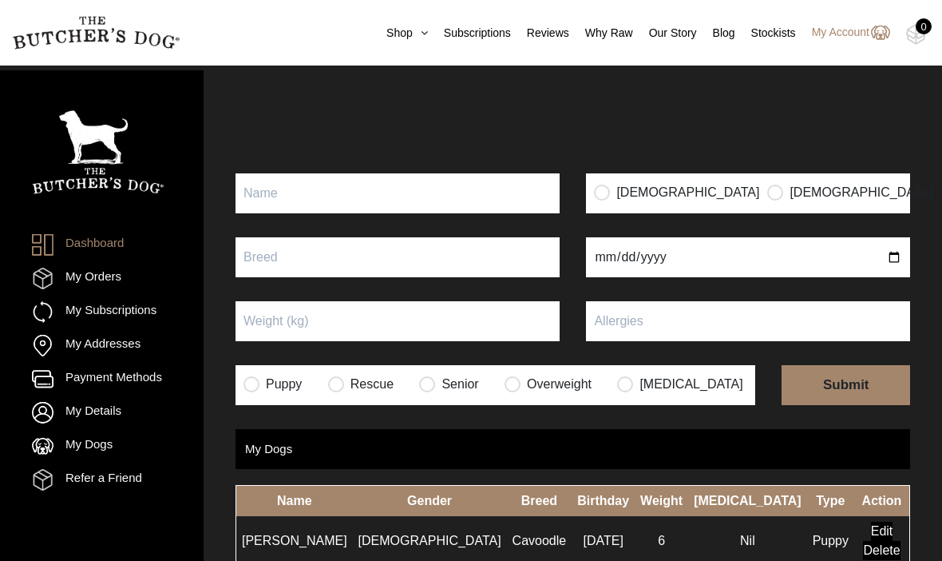
scroll to position [125, 0]
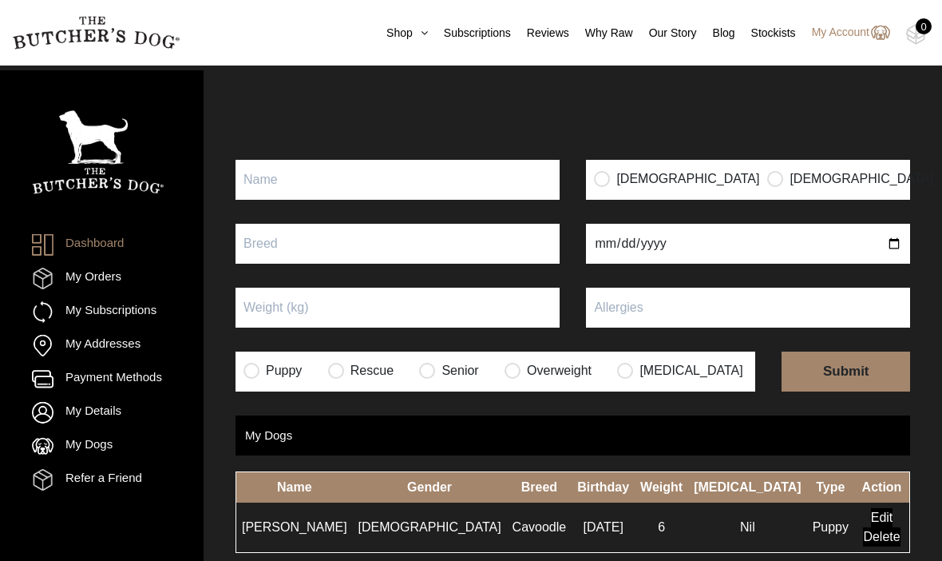
click at [104, 275] on link "My Orders" at bounding box center [76, 278] width 89 height 22
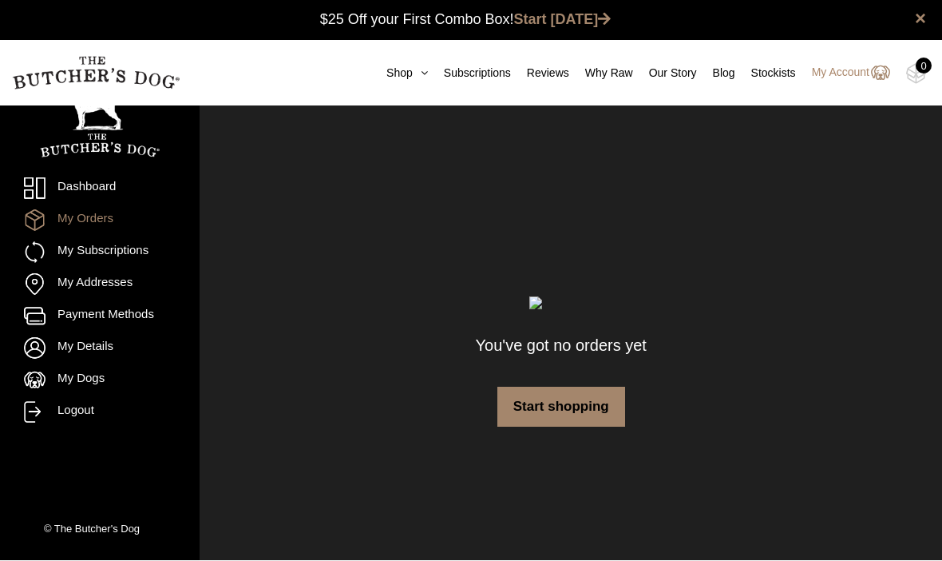
click at [149, 259] on link "My Subscriptions" at bounding box center [100, 253] width 152 height 22
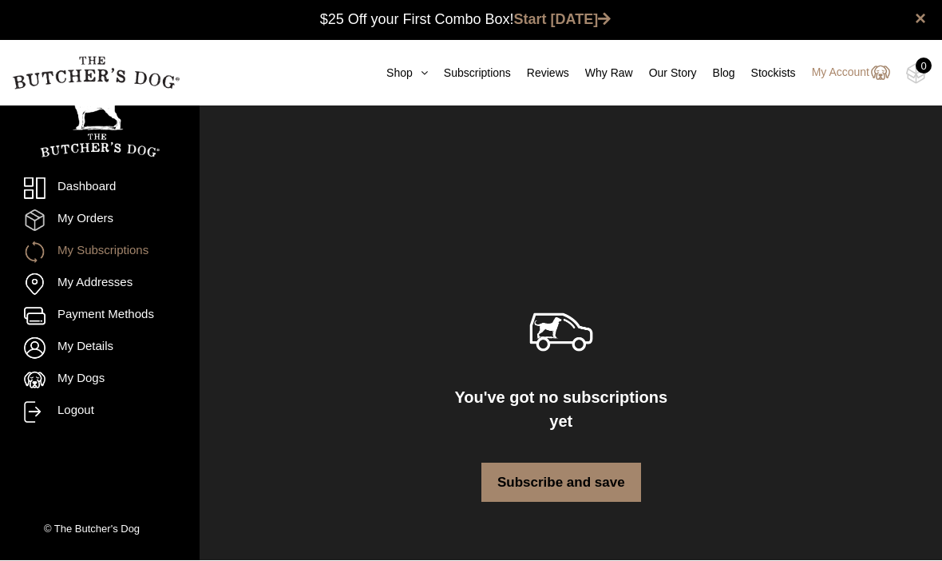
click at [46, 306] on link "Payment Methods" at bounding box center [100, 317] width 152 height 22
click at [108, 275] on link "My Addresses" at bounding box center [100, 285] width 152 height 22
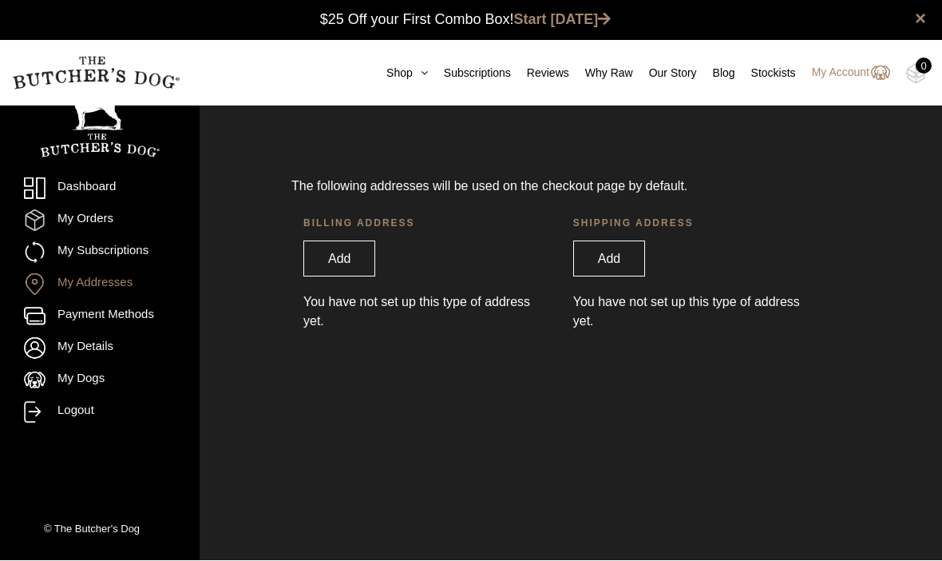
click at [104, 345] on link "My Details" at bounding box center [100, 349] width 152 height 22
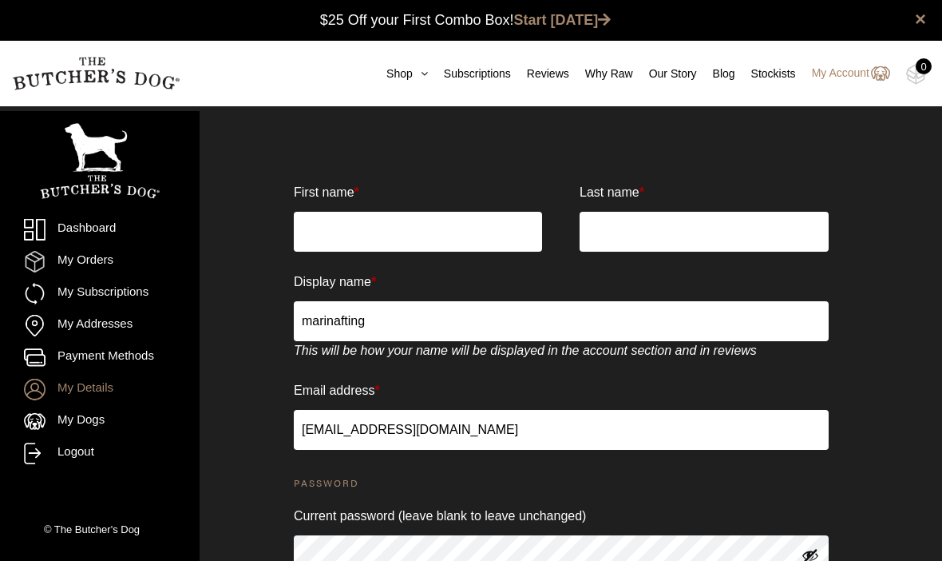
scroll to position [1, 0]
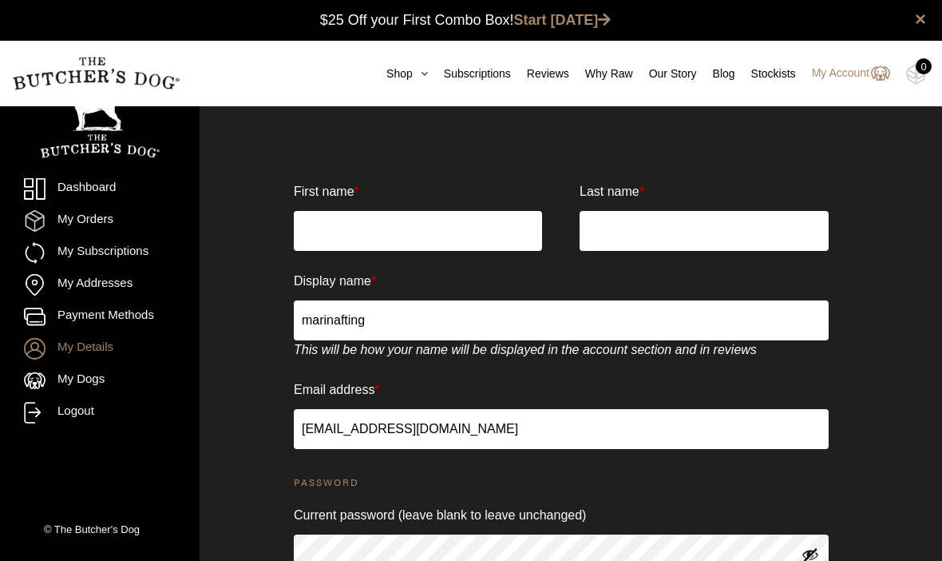
click at [335, 232] on input "First name *" at bounding box center [418, 231] width 248 height 40
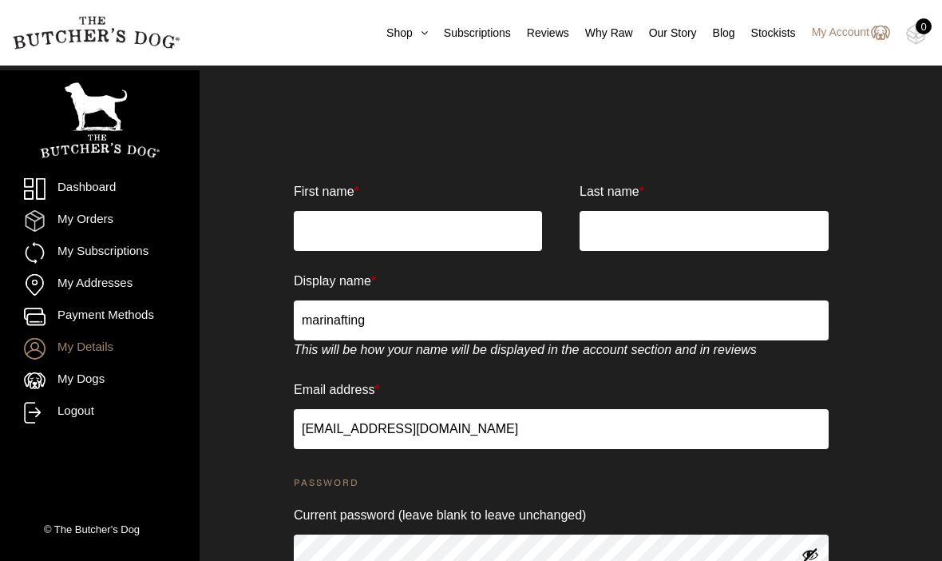
scroll to position [0, 0]
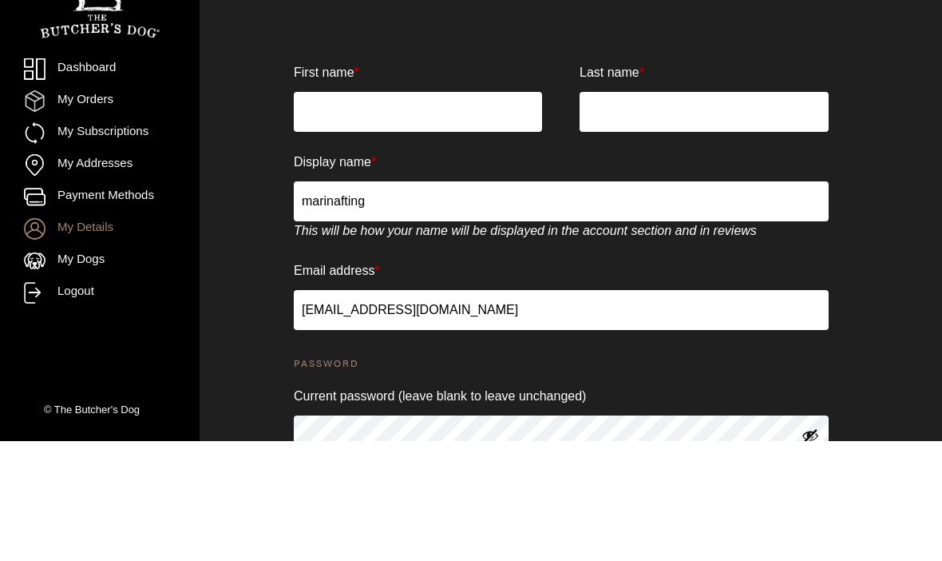
type input "Marina"
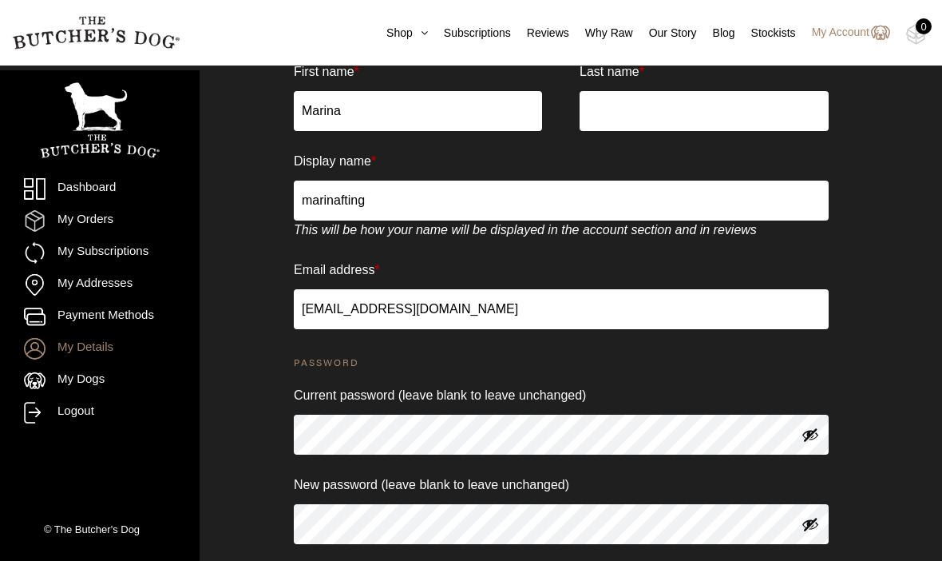
click at [595, 108] on input "Last name *" at bounding box center [704, 111] width 248 height 40
type input "Ting"
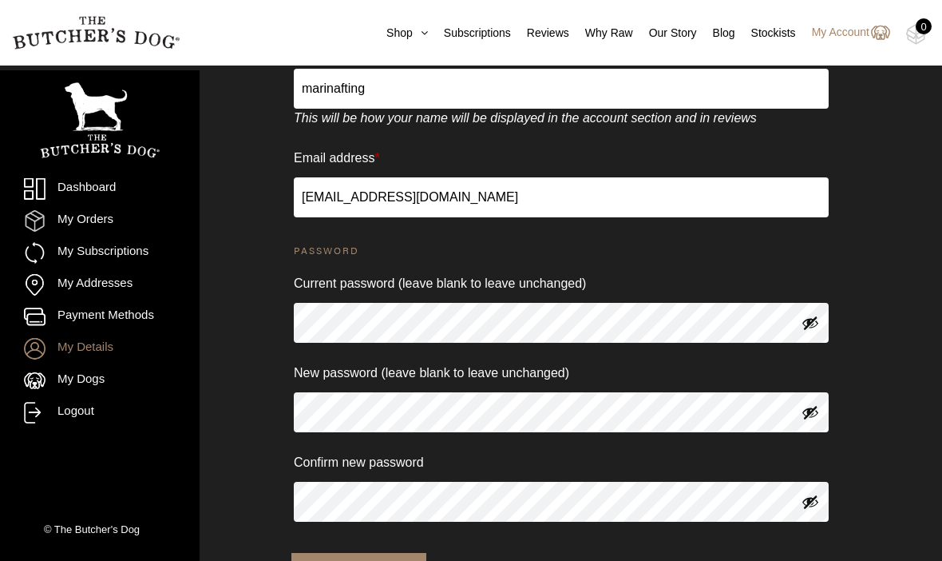
scroll to position [249, 0]
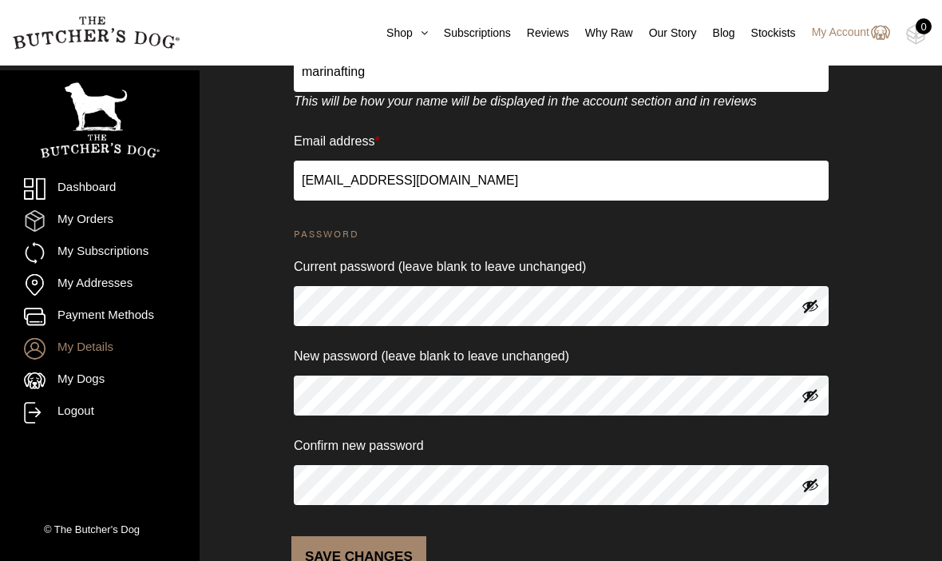
click at [352, 553] on button "Save changes" at bounding box center [358, 556] width 135 height 40
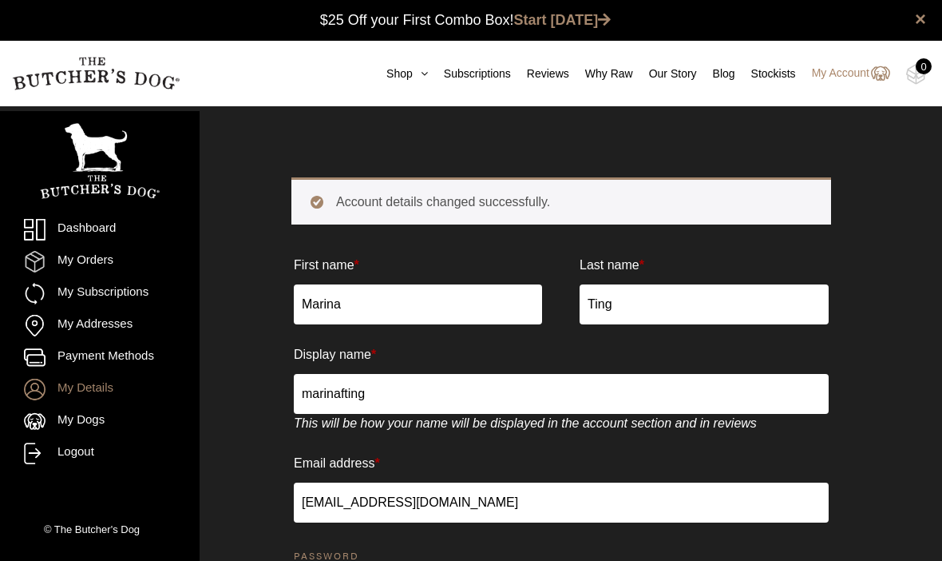
click at [370, 69] on link "Shop" at bounding box center [398, 73] width 57 height 17
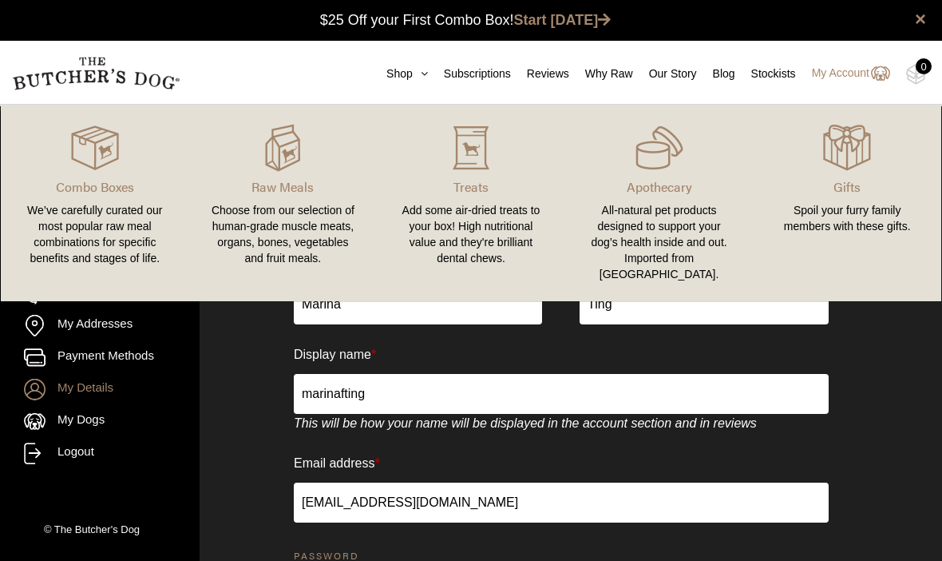
click at [449, 69] on link "Subscriptions" at bounding box center [469, 73] width 83 height 17
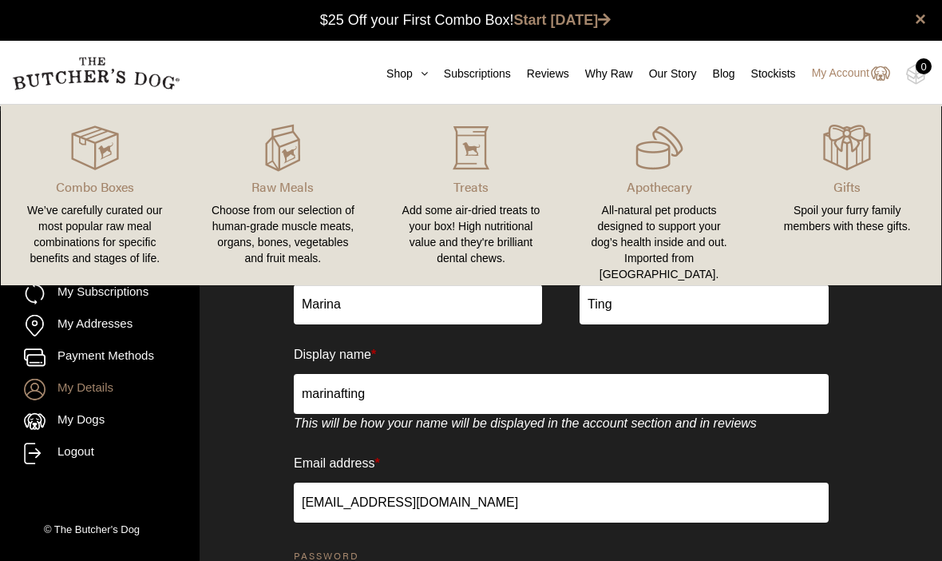
click at [526, 76] on link "Reviews" at bounding box center [540, 73] width 58 height 17
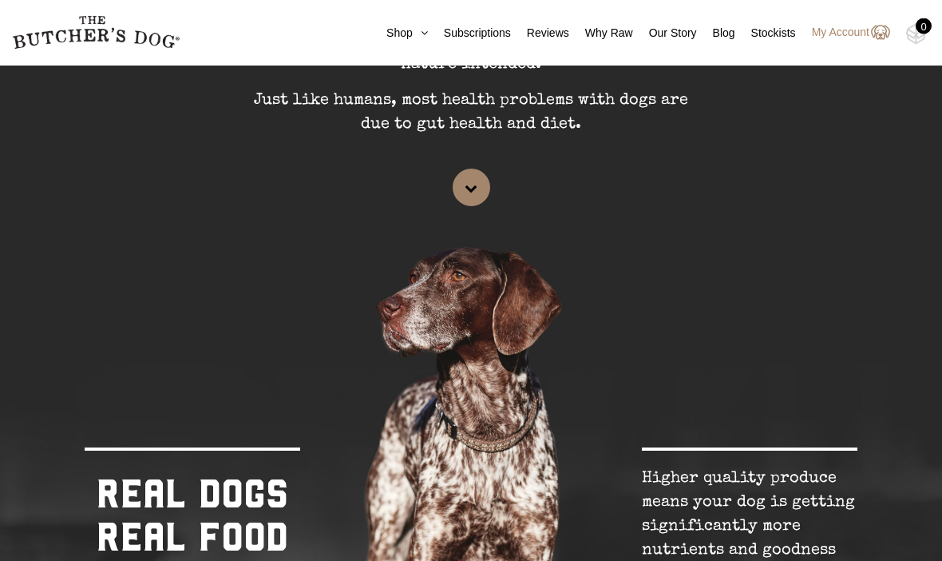
click at [89, 356] on section "WHY FEED RAW DOG FOOD? Dogs are carnivores, feeding a balanced [MEDICAL_DATA] e…" at bounding box center [471, 290] width 942 height 1088
click at [466, 174] on link at bounding box center [472, 187] width 38 height 38
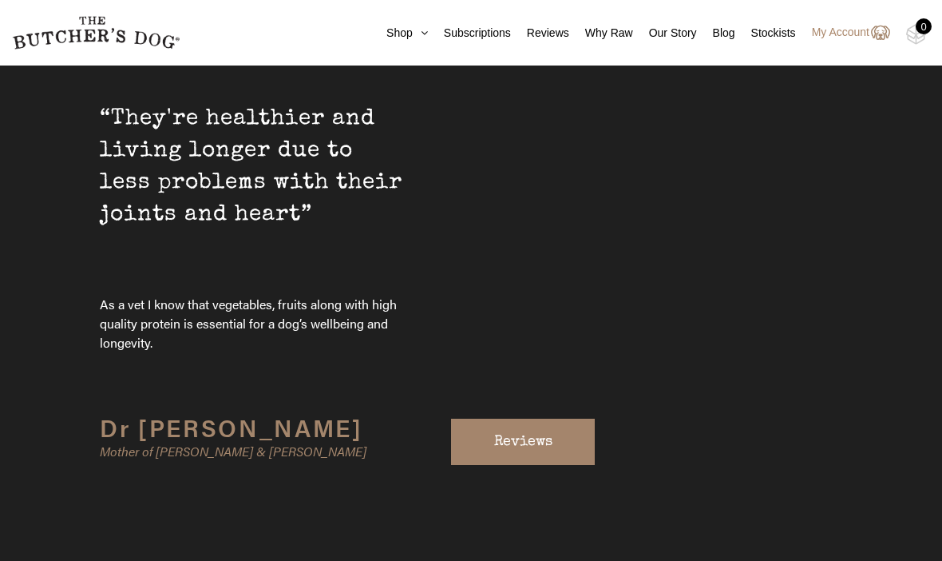
scroll to position [5259, 0]
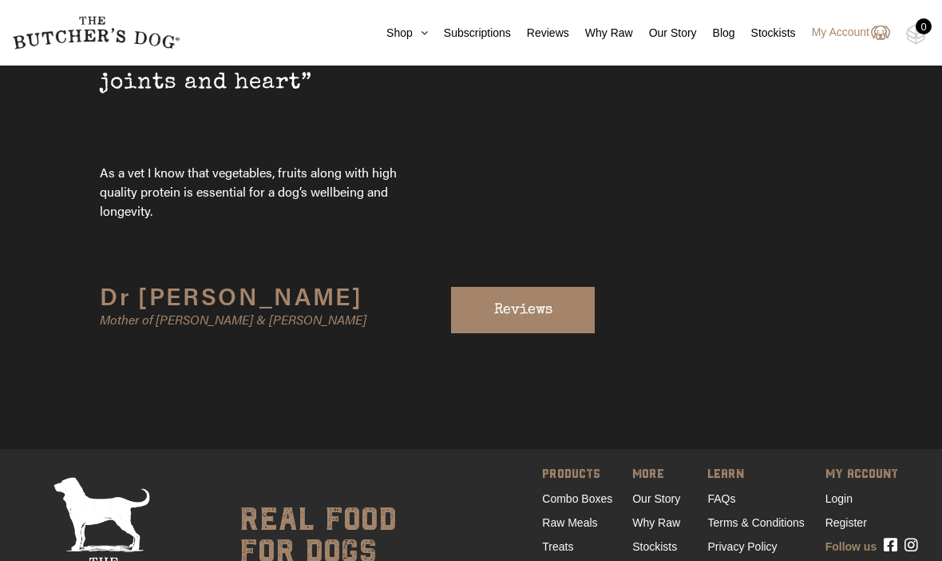
click at [713, 492] on link "FAQs" at bounding box center [721, 498] width 28 height 13
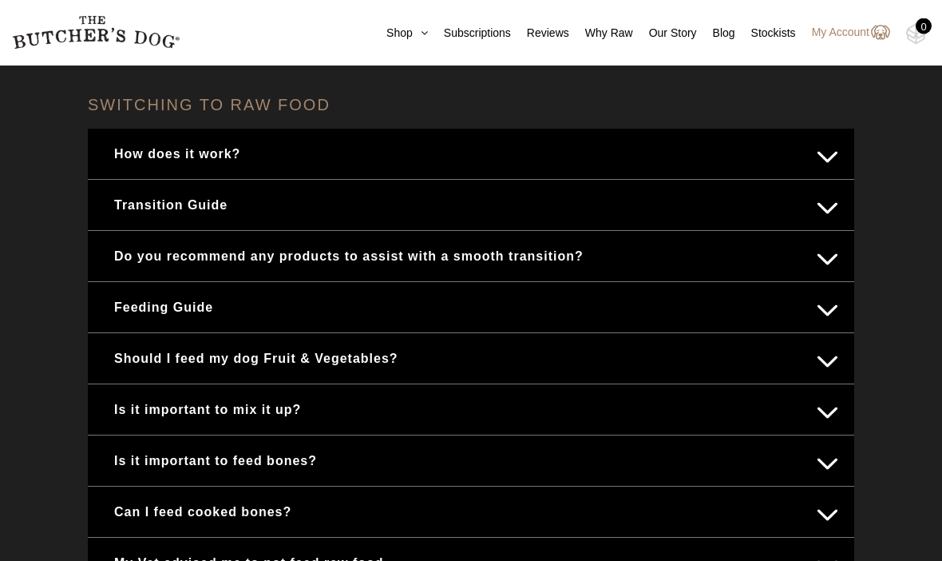
scroll to position [635, 0]
click at [164, 304] on button "Feeding Guide" at bounding box center [471, 306] width 735 height 31
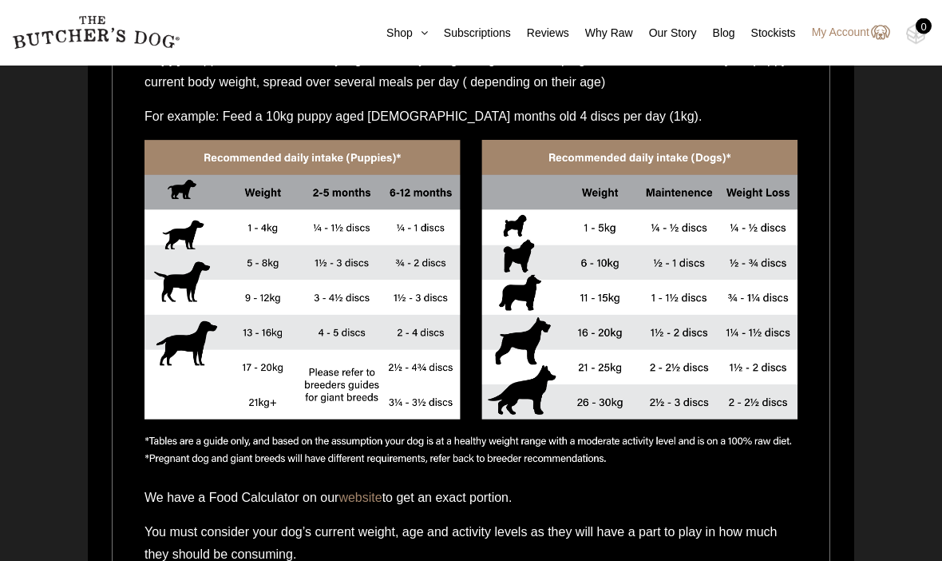
scroll to position [1066, 0]
click at [374, 501] on link "website" at bounding box center [360, 497] width 43 height 14
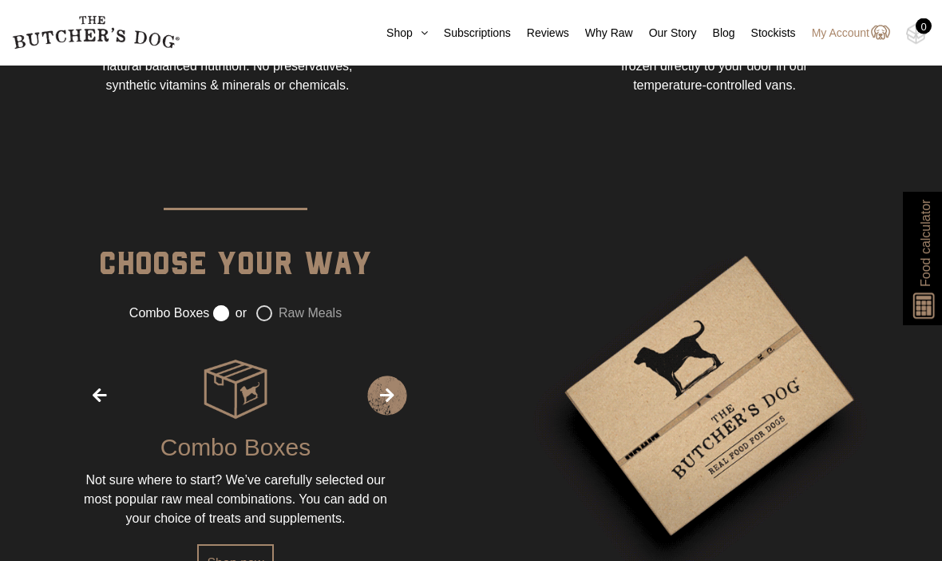
scroll to position [1765, 0]
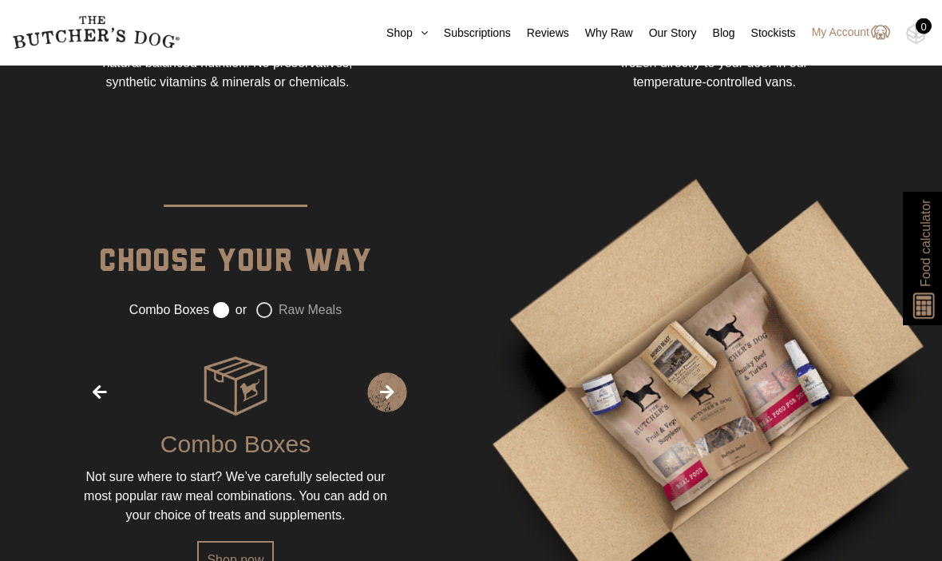
click at [272, 319] on label "Raw Meals" at bounding box center [298, 311] width 85 height 16
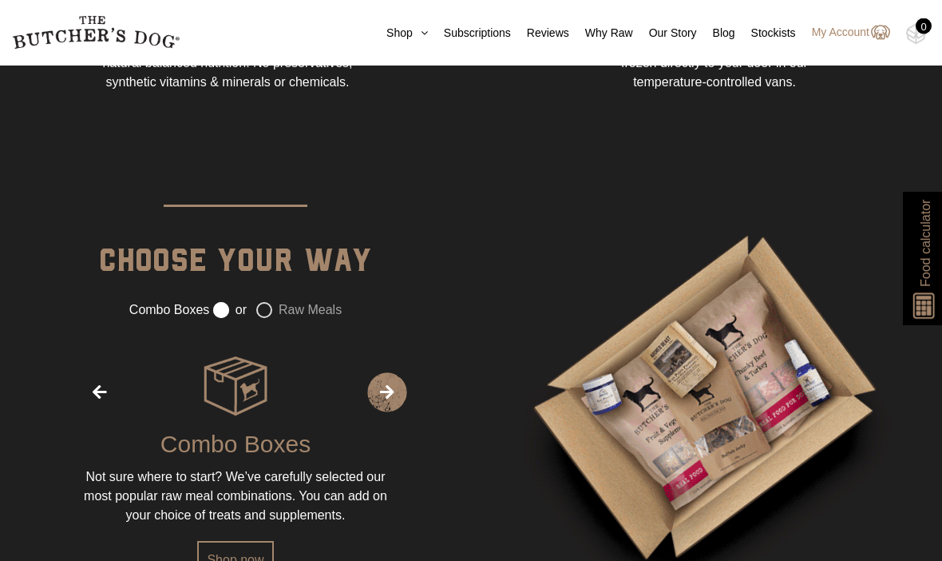
radio input "false"
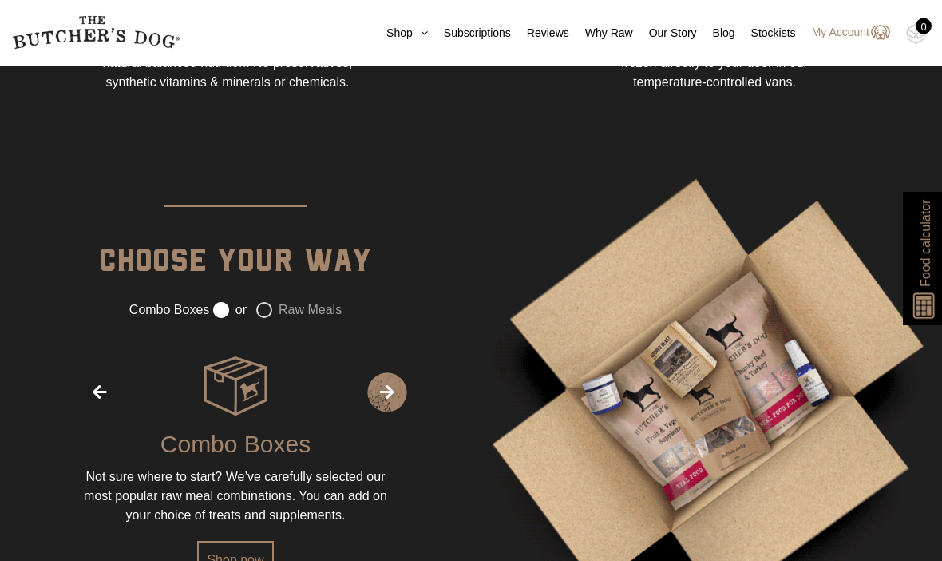
radio input "true"
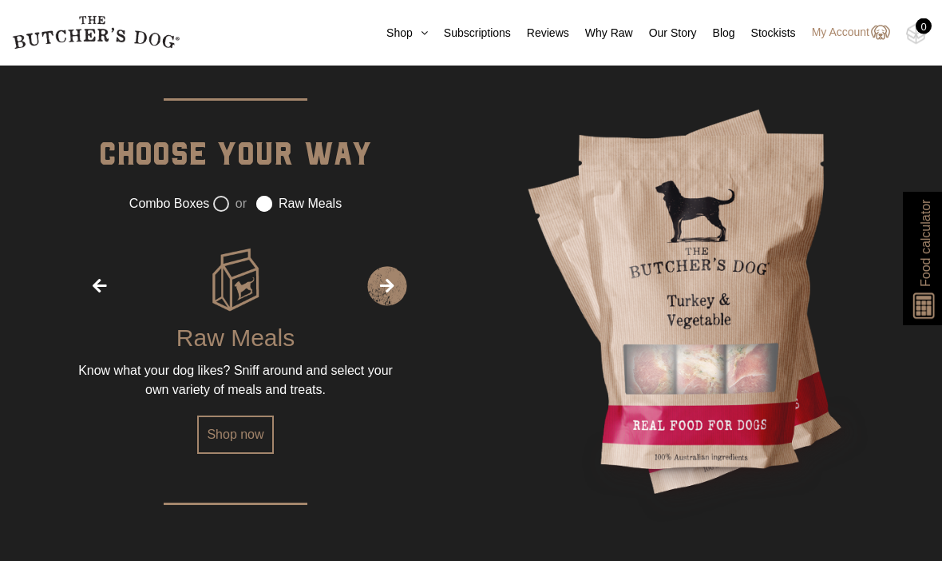
scroll to position [1872, 0]
click at [235, 454] on link "Shop now" at bounding box center [235, 434] width 76 height 38
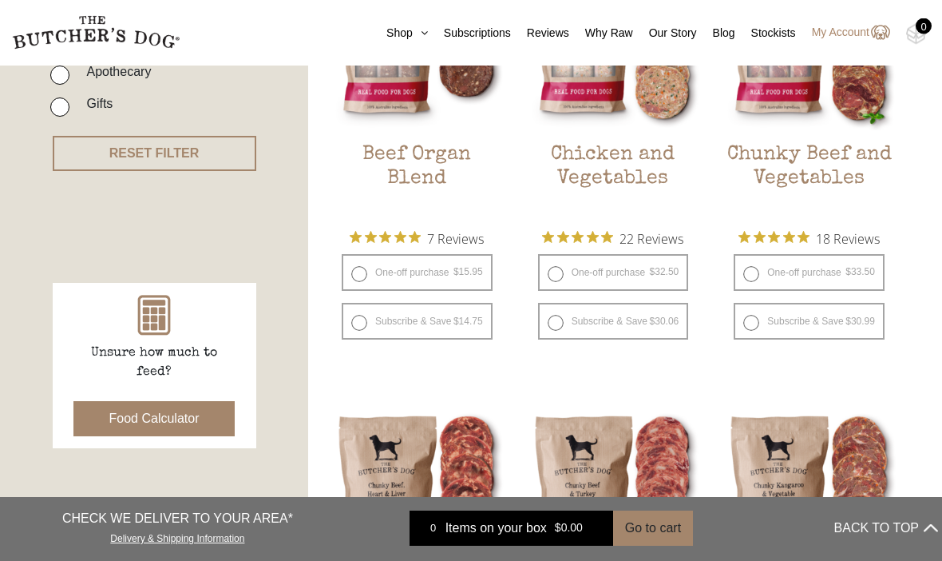
scroll to position [526, 0]
click at [160, 416] on button "Food Calculator" at bounding box center [154, 417] width 162 height 35
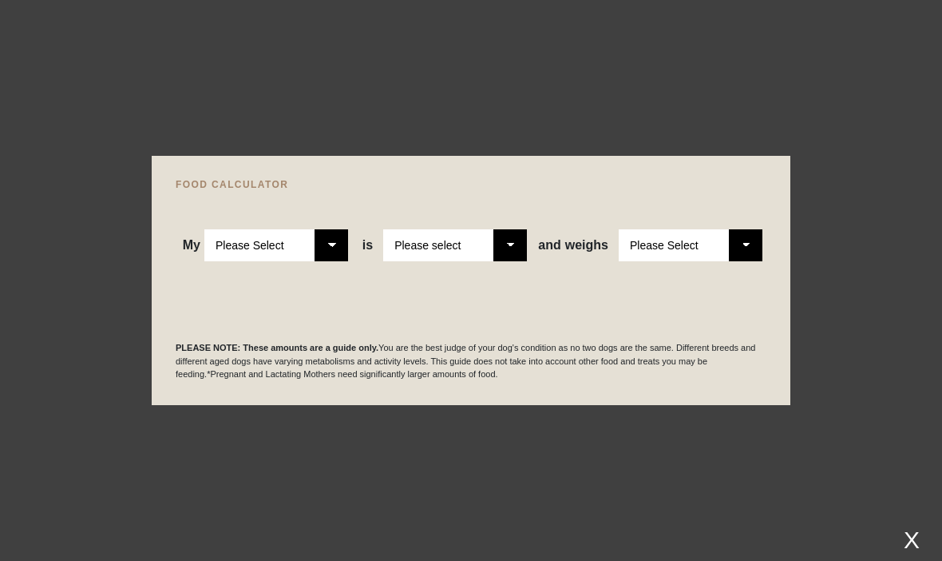
click at [341, 261] on select "Please Select Adult Dog Puppy" at bounding box center [276, 245] width 144 height 32
select select "puppy"
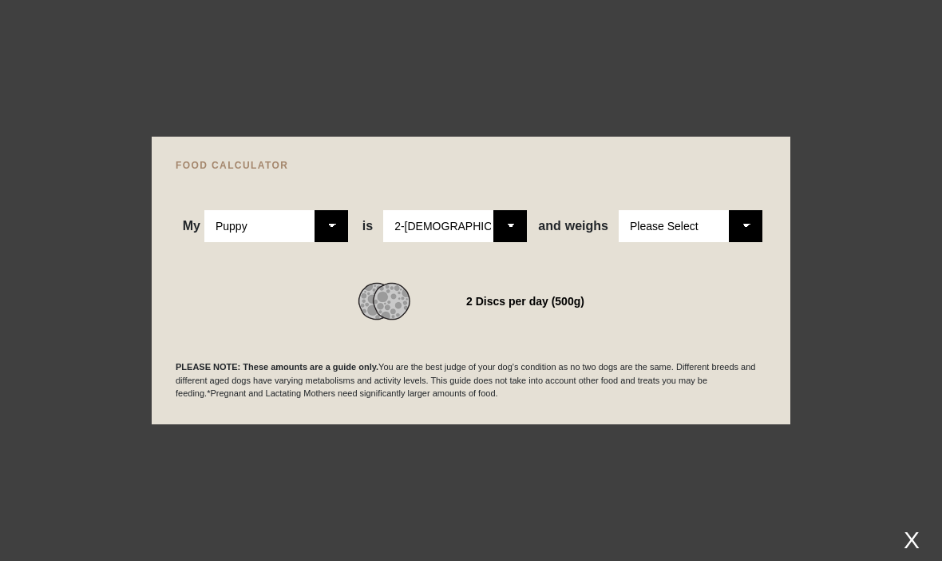
click at [504, 242] on select "Please Select 2-[DEMOGRAPHIC_DATA] 4-[DEMOGRAPHIC_DATA] 6-[DEMOGRAPHIC_DATA] 8-…" at bounding box center [455, 226] width 144 height 32
select select "8"
click at [746, 242] on select "Please Select 1kg 2kg 3kg 4kg 5kg 6kg 7kg 8kg 9kg 10kg 11kg 12kg 13kg 14kg 15kg…" at bounding box center [691, 226] width 144 height 32
select select "6"
click at [517, 242] on select "Please Select 2-[DEMOGRAPHIC_DATA] 4-[DEMOGRAPHIC_DATA] 6-[DEMOGRAPHIC_DATA] 8-…" at bounding box center [455, 226] width 144 height 32
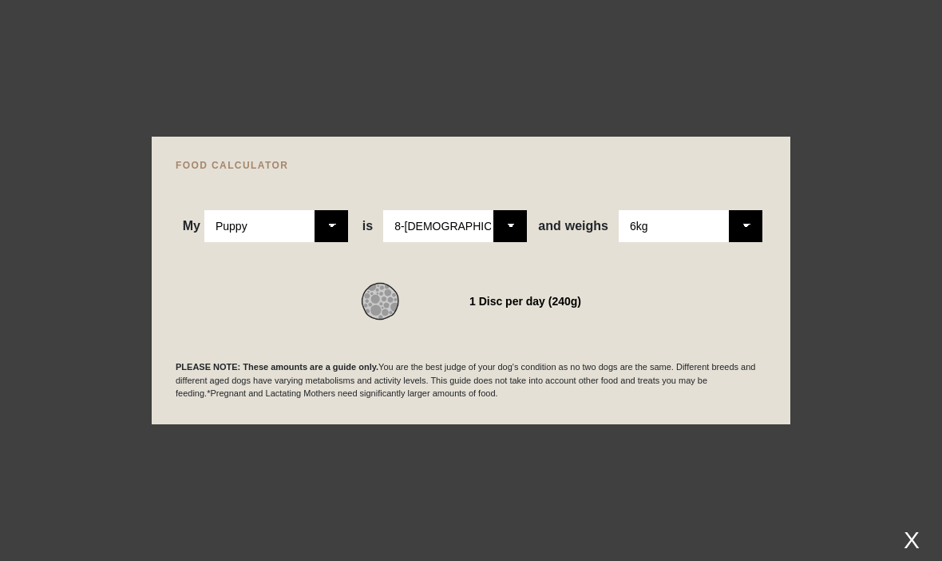
click at [510, 242] on select "Please Select 2-[DEMOGRAPHIC_DATA] 4-[DEMOGRAPHIC_DATA] 6-[DEMOGRAPHIC_DATA] 8-…" at bounding box center [455, 226] width 144 height 32
select select "8"
